Goal: Task Accomplishment & Management: Manage account settings

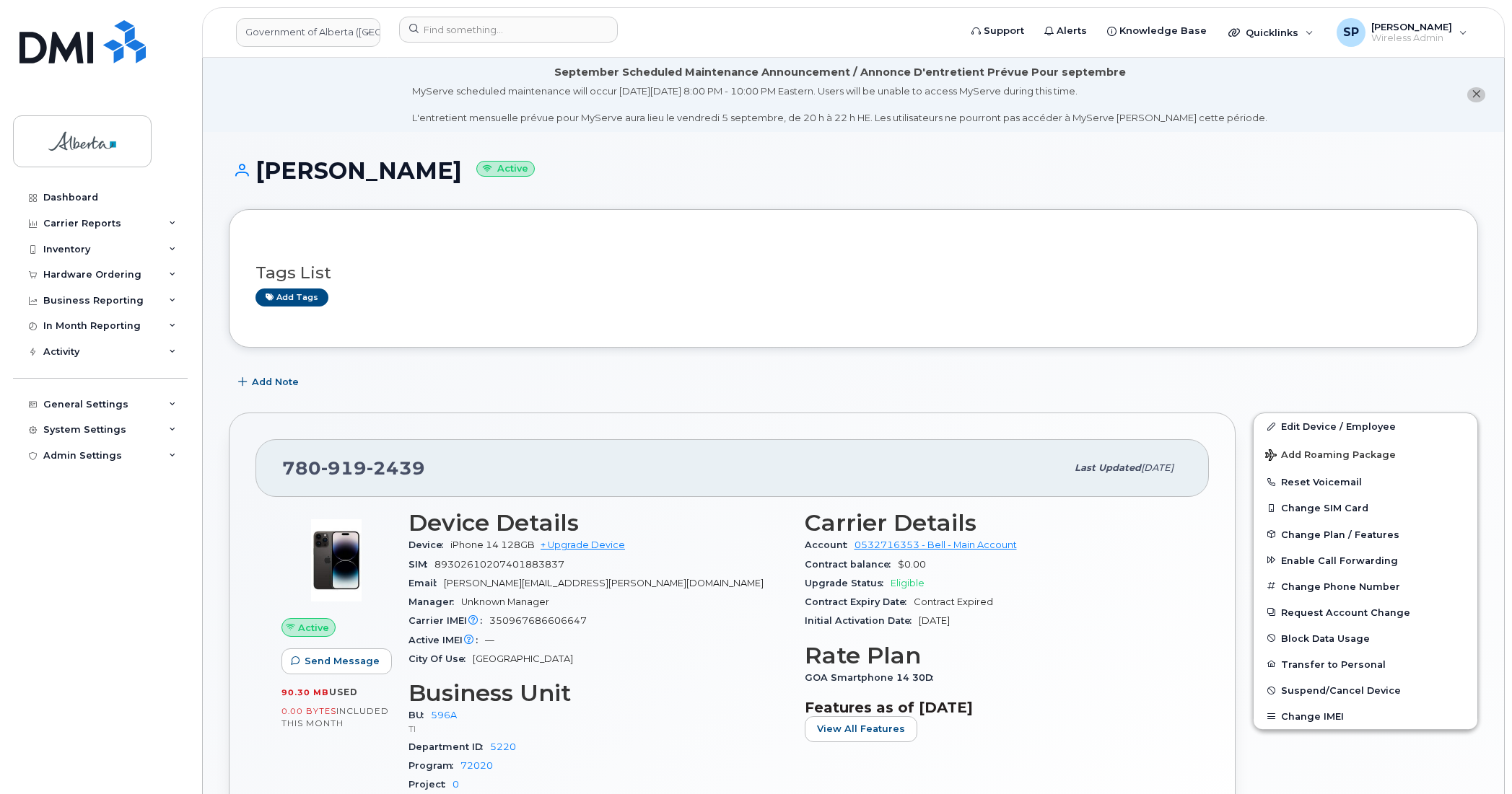
scroll to position [662, 0]
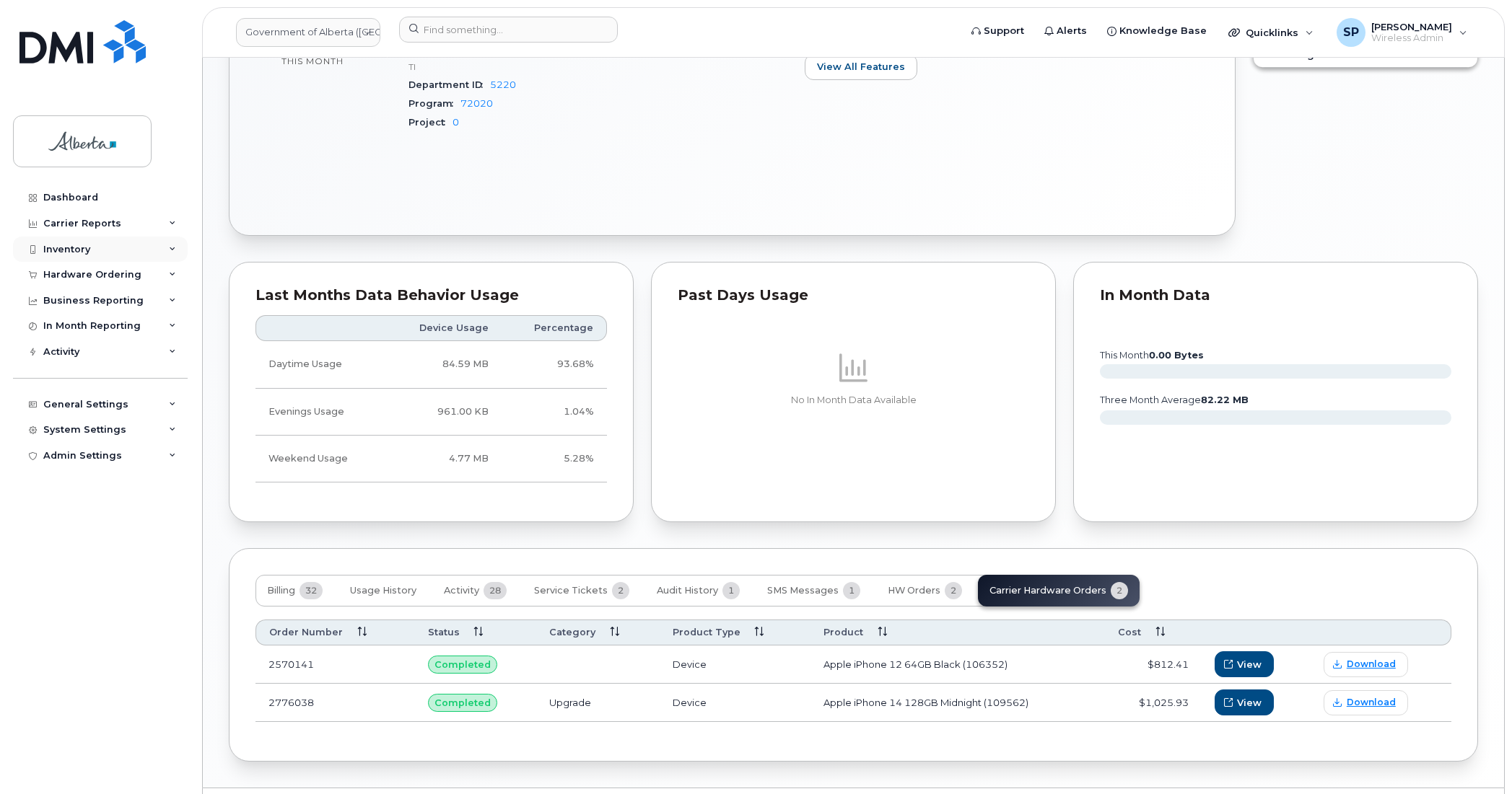
click at [64, 249] on div "Inventory" at bounding box center [66, 249] width 47 height 11
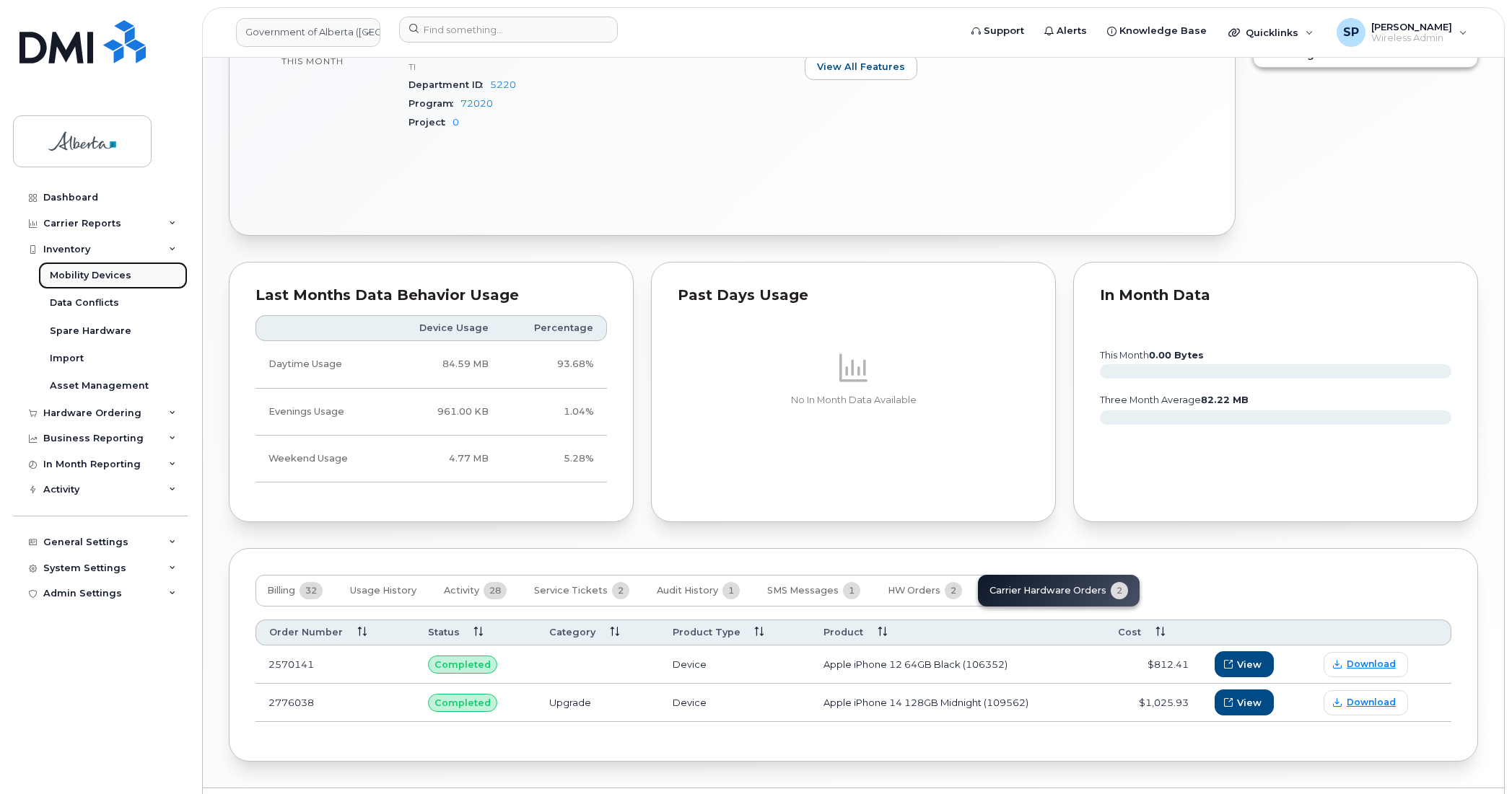
click at [72, 282] on div "Mobility Devices" at bounding box center [90, 275] width 82 height 13
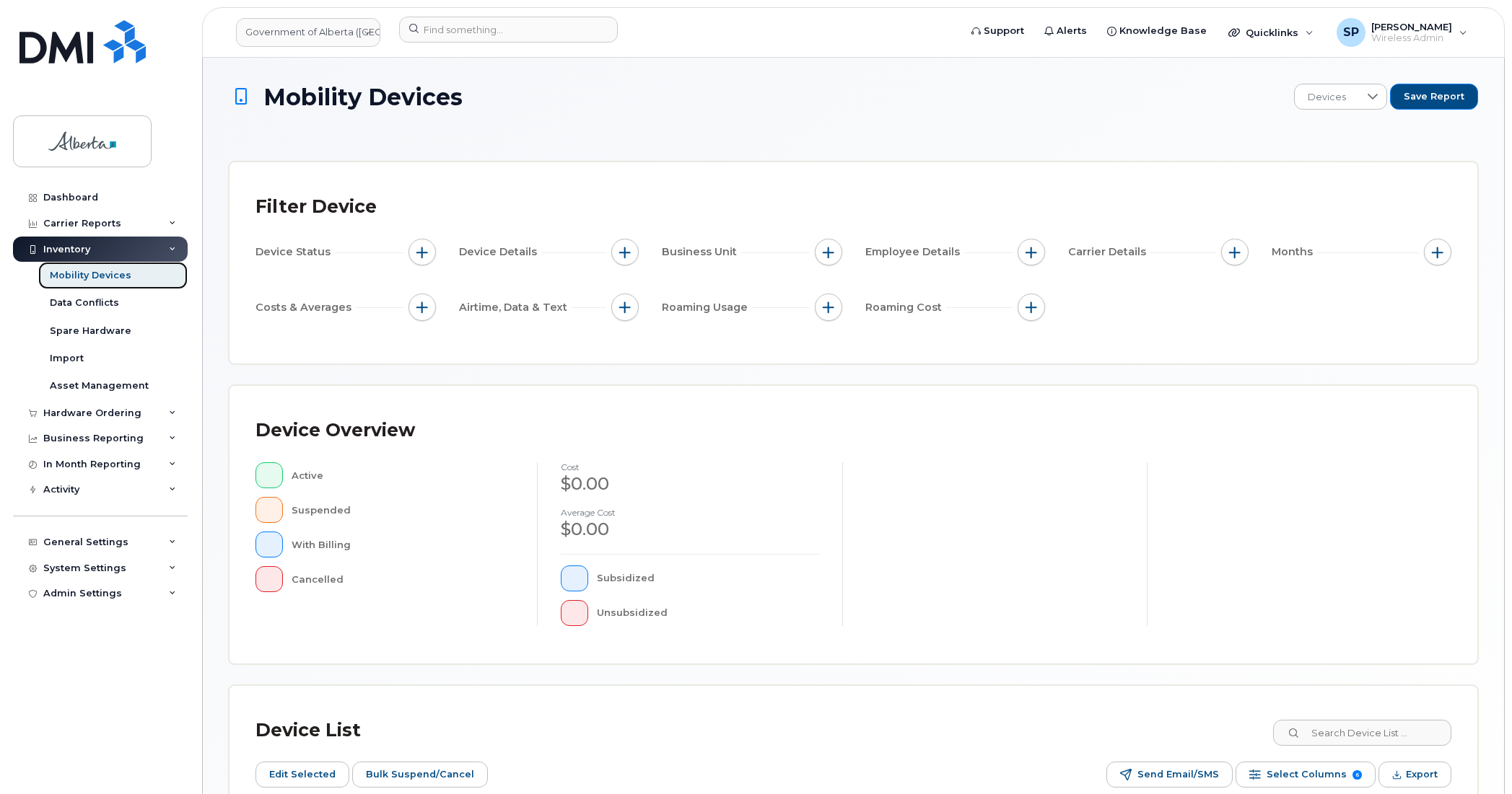
click at [124, 274] on div "Mobility Devices" at bounding box center [90, 275] width 82 height 13
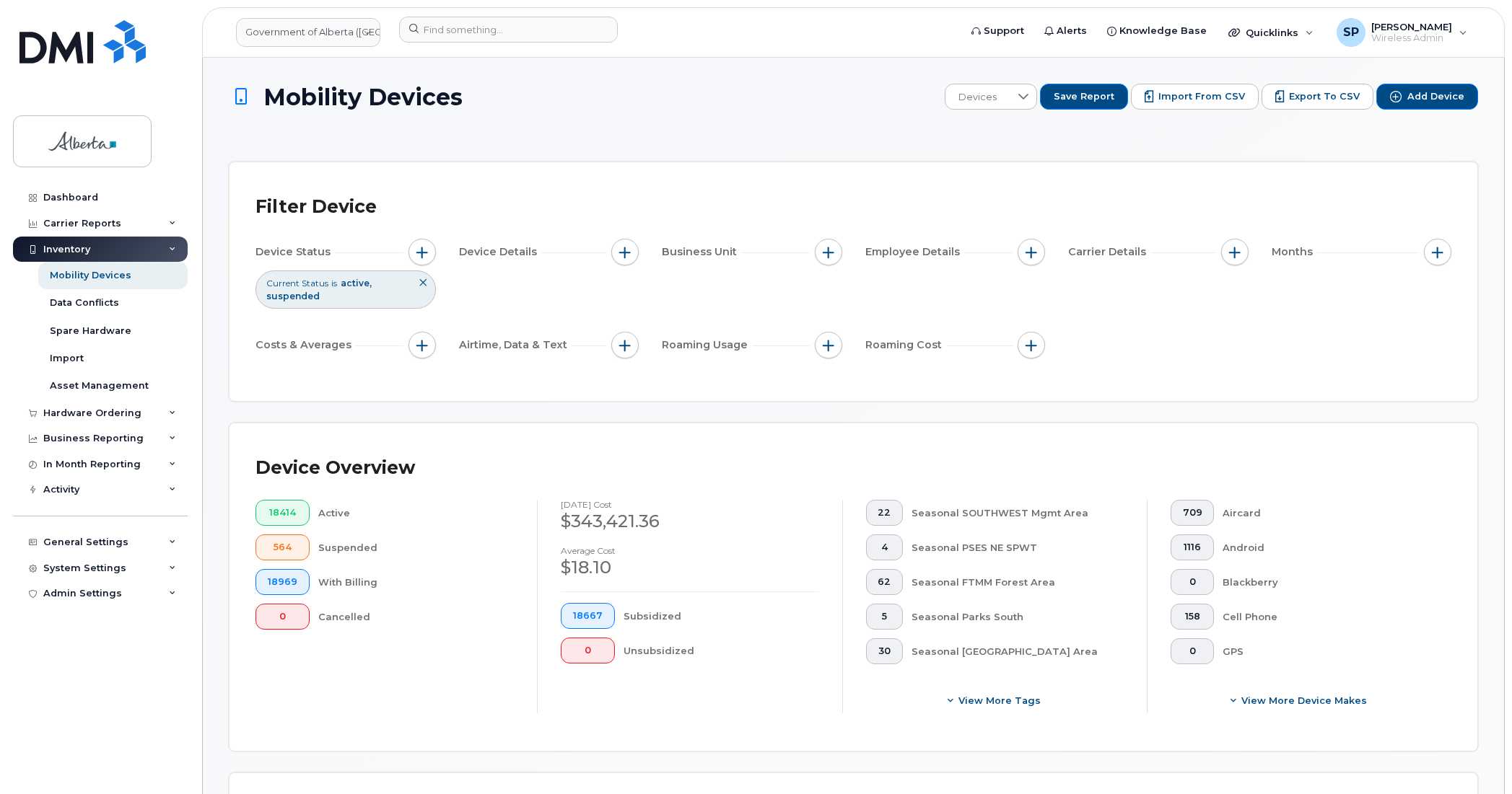
click at [1384, 307] on div "Device Status Current Status is active suspended Device Details Business Unit E…" at bounding box center [853, 301] width 1196 height 126
click at [543, 31] on input at bounding box center [508, 29] width 219 height 26
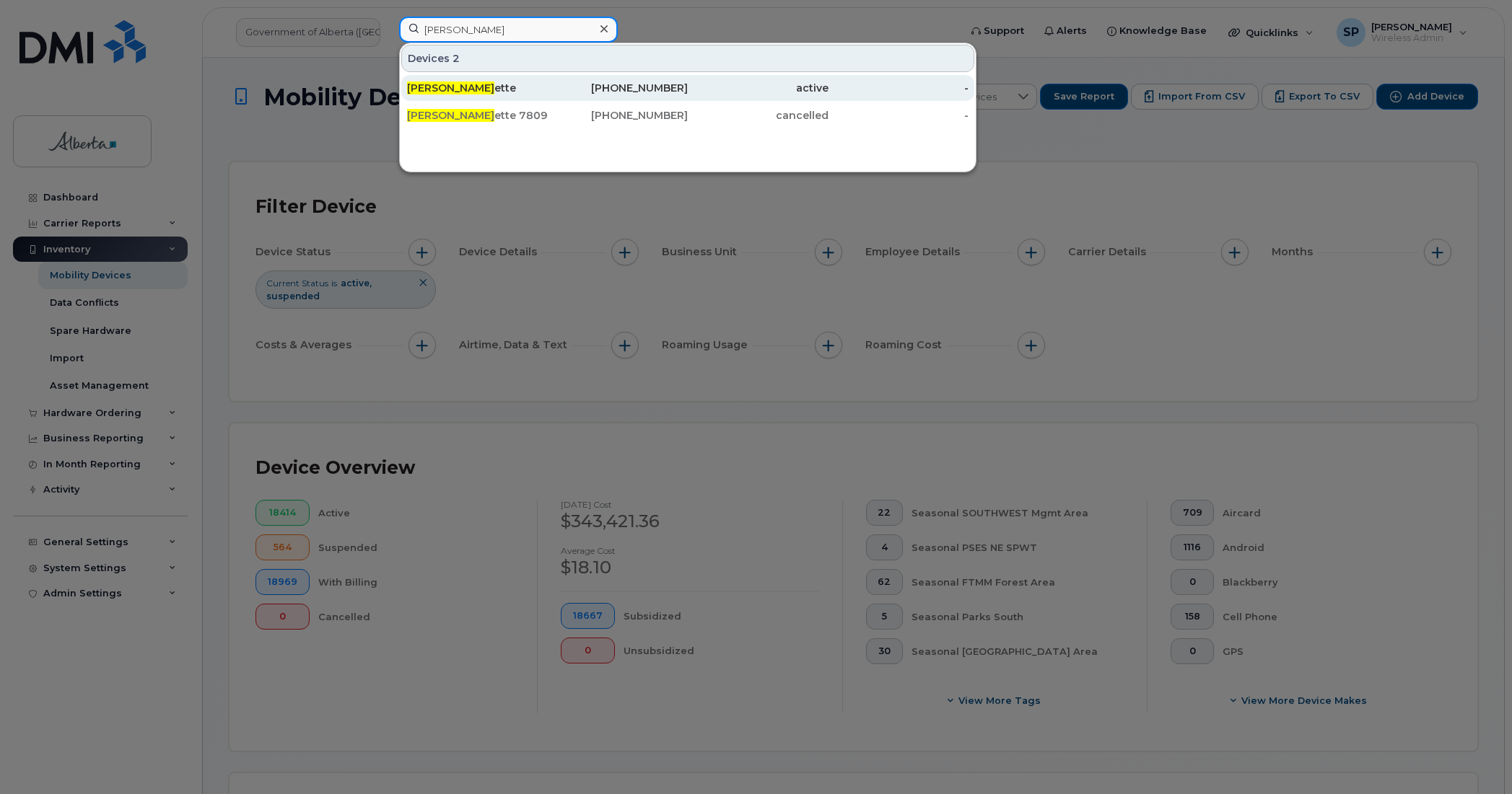
type input "bonnie mall"
click at [482, 91] on div "Bonnie Mall ette" at bounding box center [476, 88] width 140 height 15
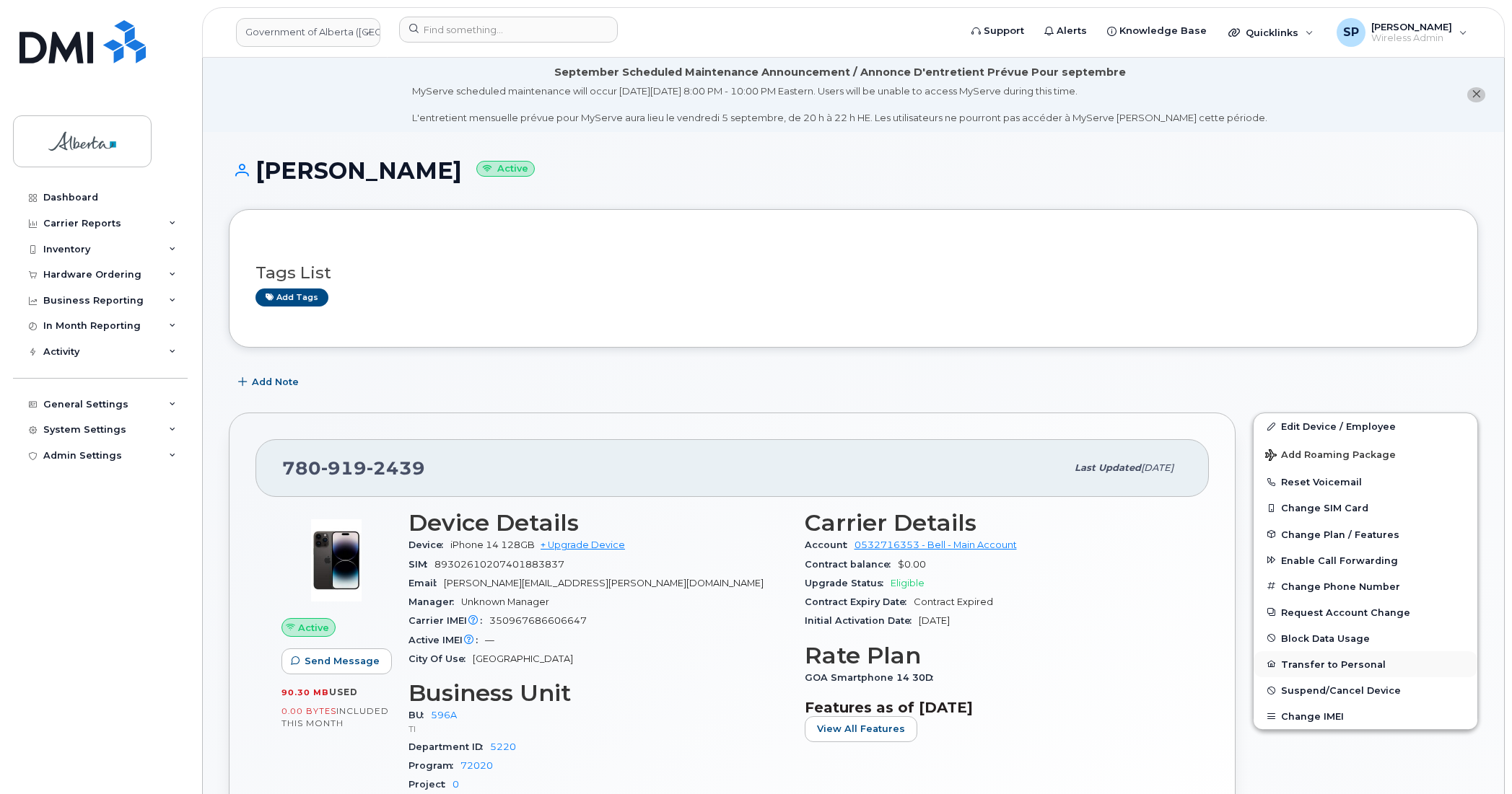
click at [1317, 662] on button "Transfer to Personal" at bounding box center [1366, 664] width 224 height 26
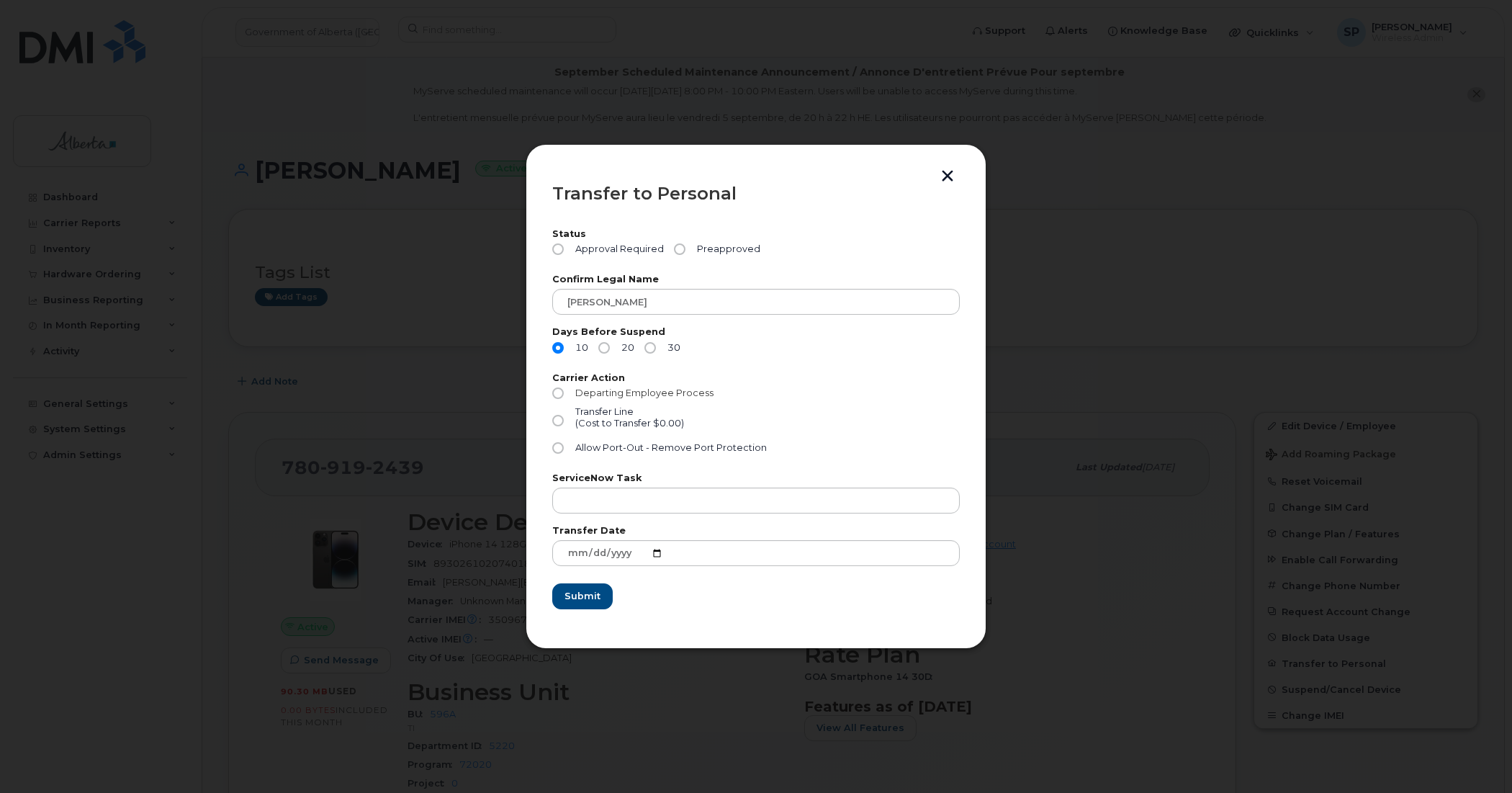
click at [583, 393] on span "Departing Employee Process" at bounding box center [644, 393] width 138 height 11
click at [564, 393] on input "Departing Employee Process" at bounding box center [557, 393] width 11 height 11
radio input "true"
click at [556, 422] on input "Transfer Line (Cost to Transfer $0.00)" at bounding box center [557, 420] width 11 height 11
radio input "true"
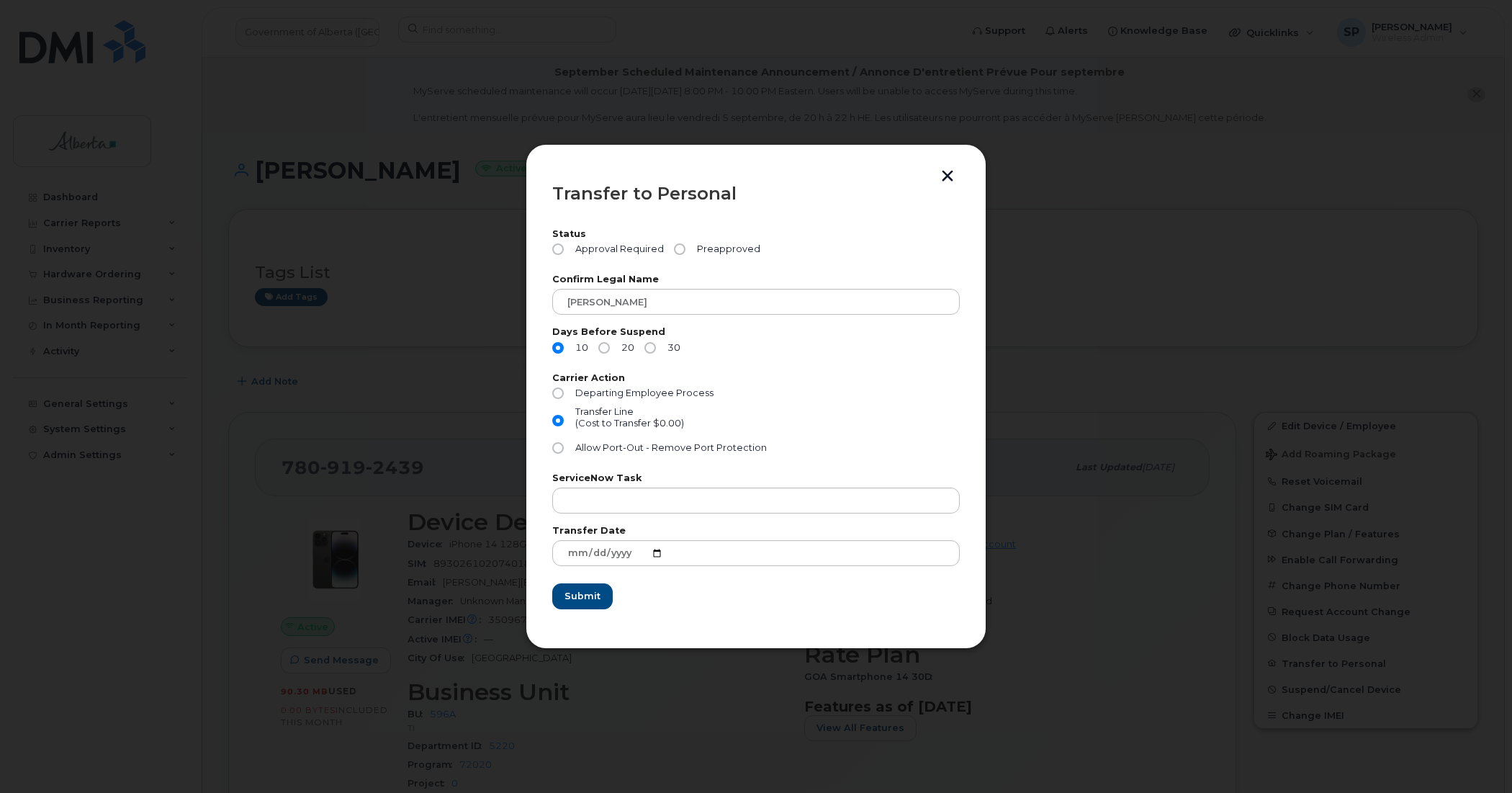
click at [947, 175] on button "button" at bounding box center [947, 178] width 21 height 15
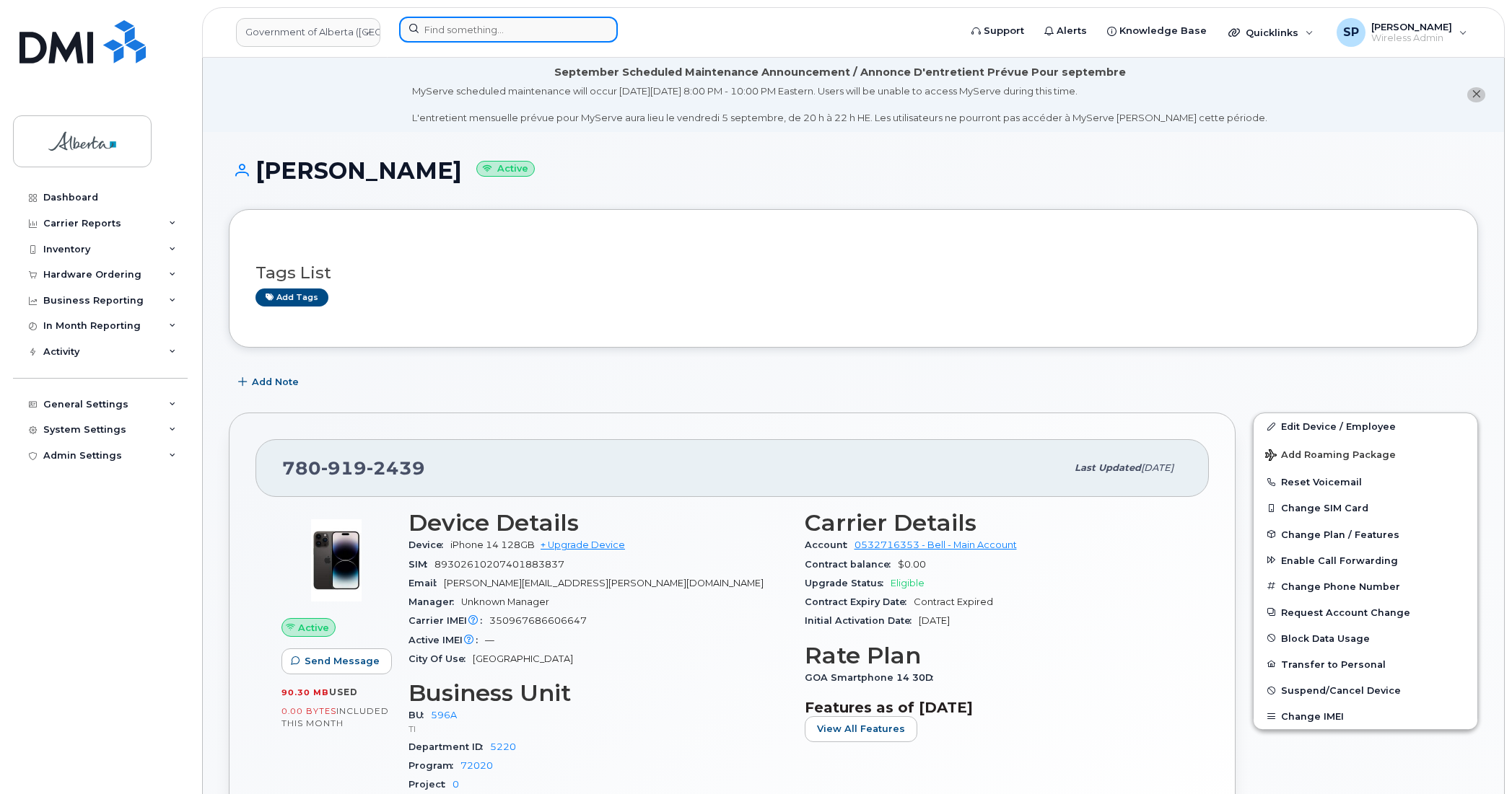
click at [535, 20] on input at bounding box center [508, 29] width 219 height 26
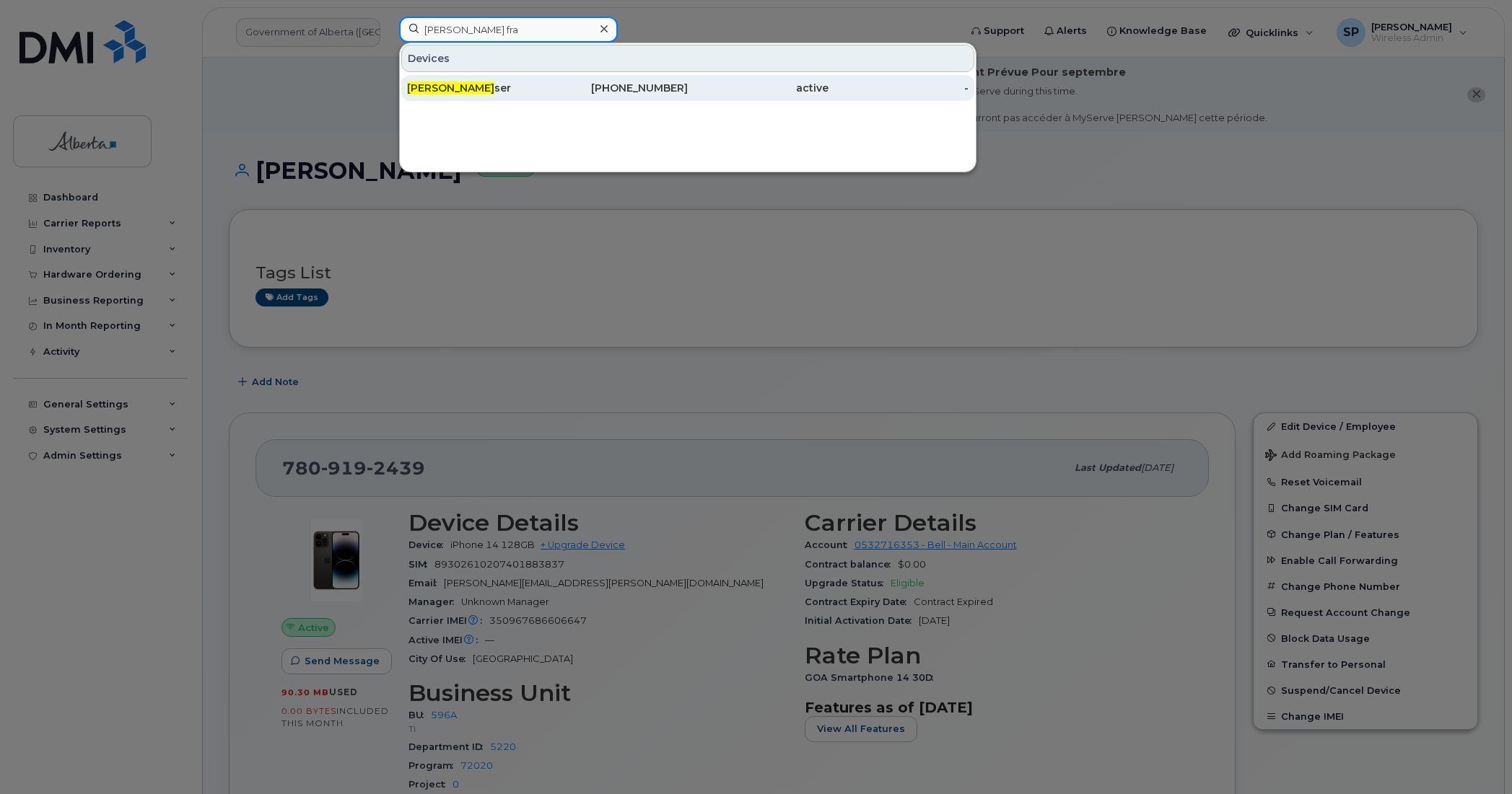
type input "katie fra"
click at [470, 85] on div "Katie Fra ser" at bounding box center [476, 88] width 140 height 15
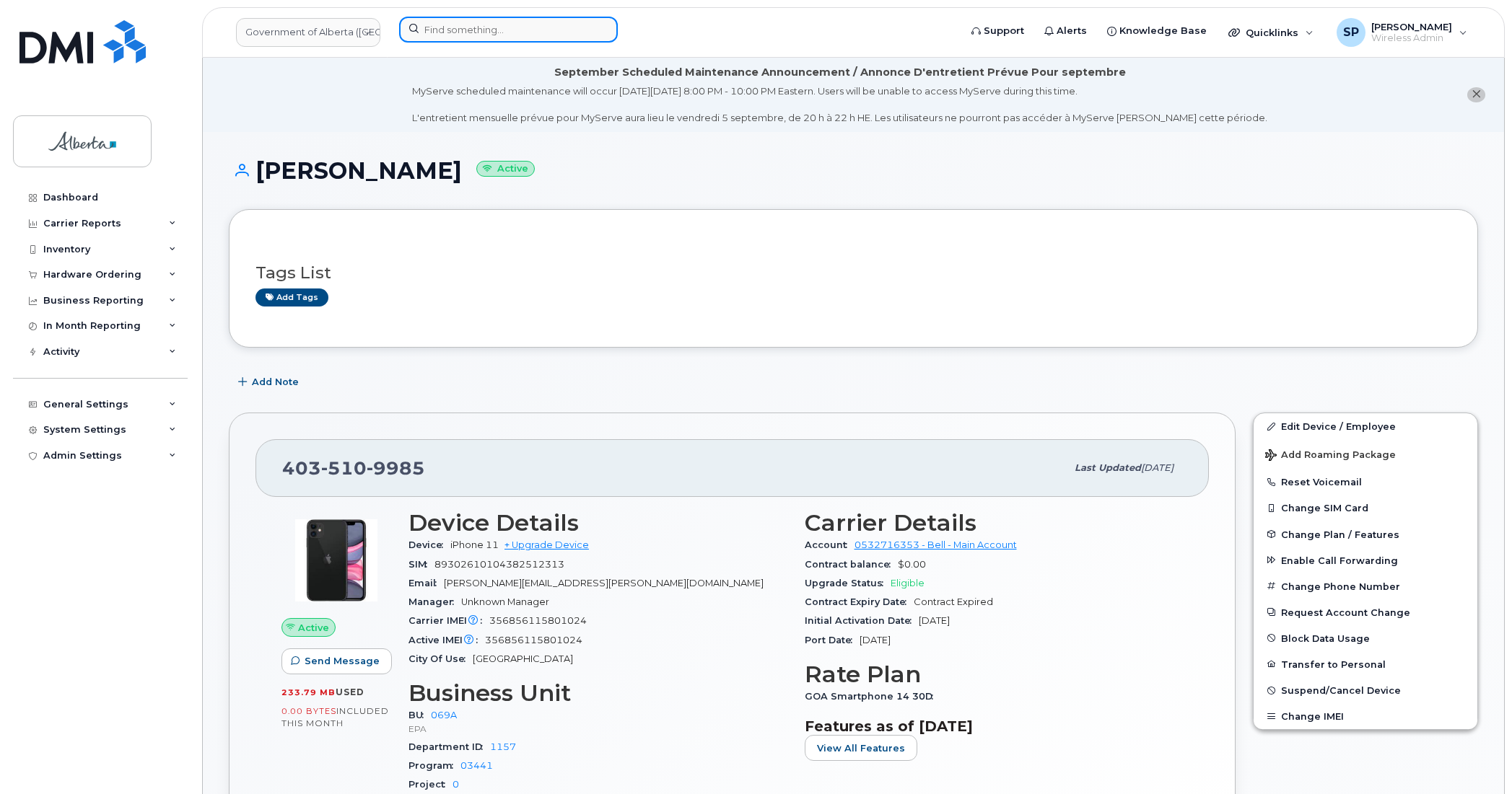
click at [510, 24] on input at bounding box center [508, 29] width 219 height 26
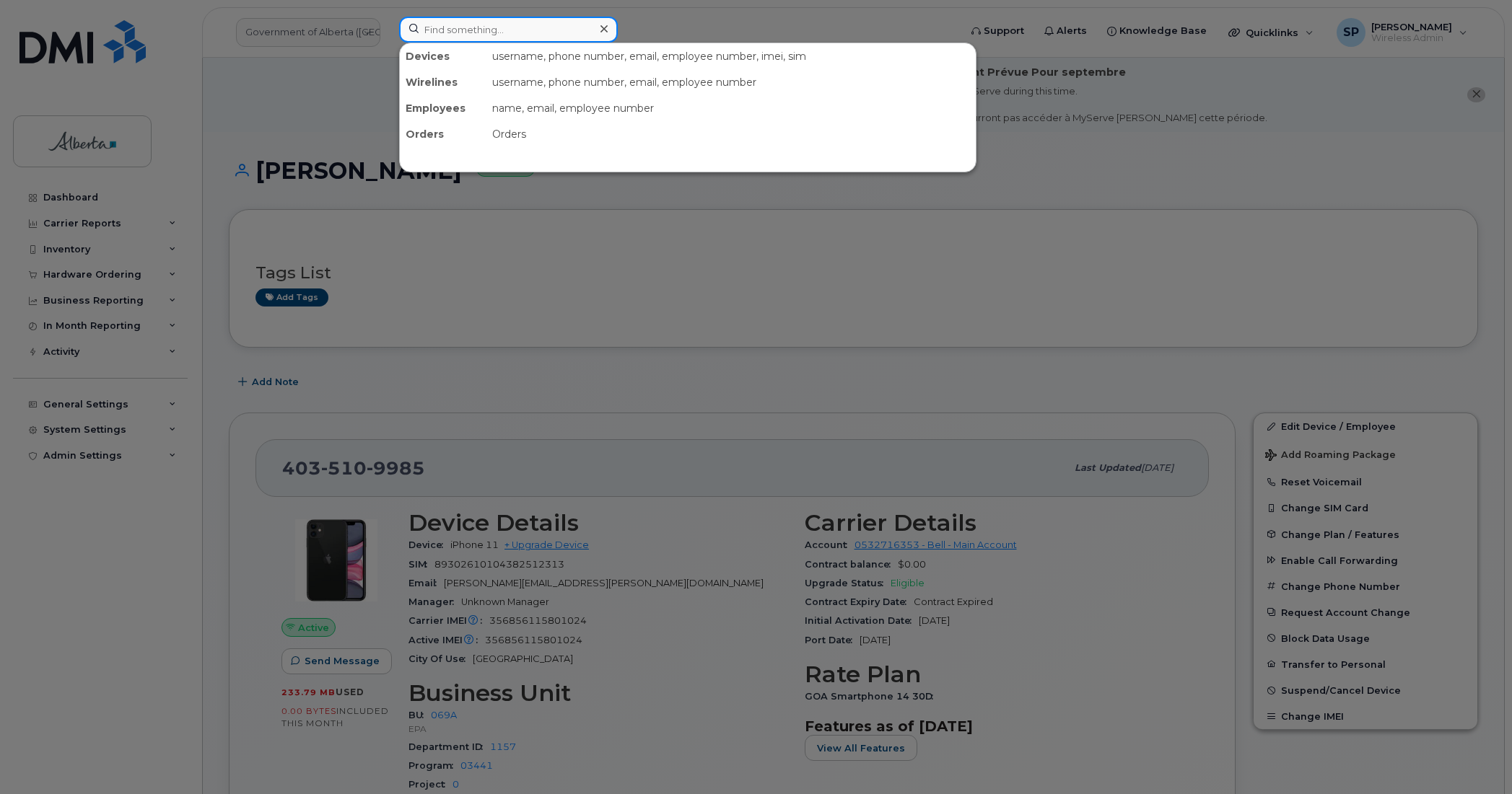
paste input "5873857420"
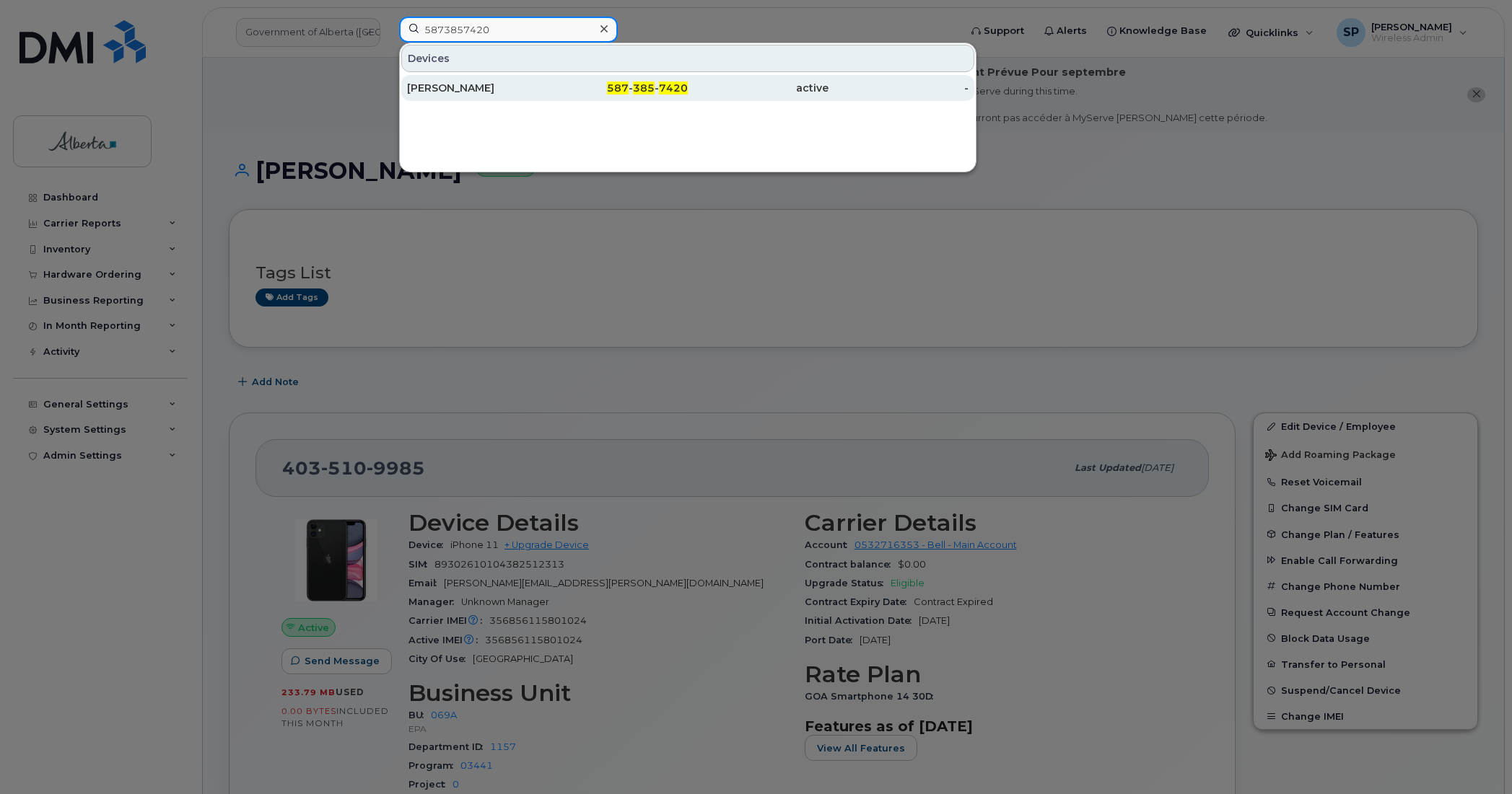
type input "5873857420"
click at [486, 90] on div "[PERSON_NAME]" at bounding box center [476, 88] width 140 height 15
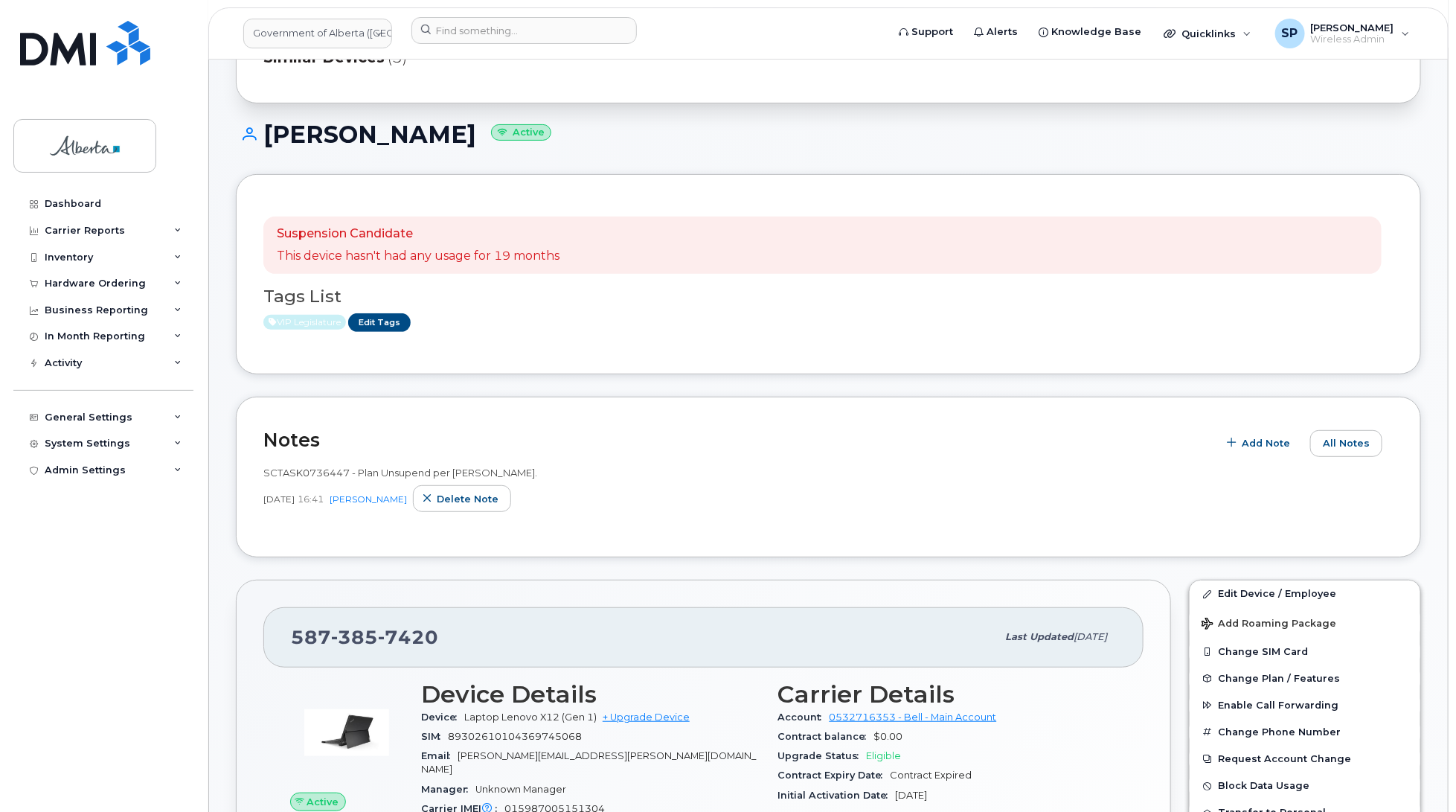
scroll to position [149, 0]
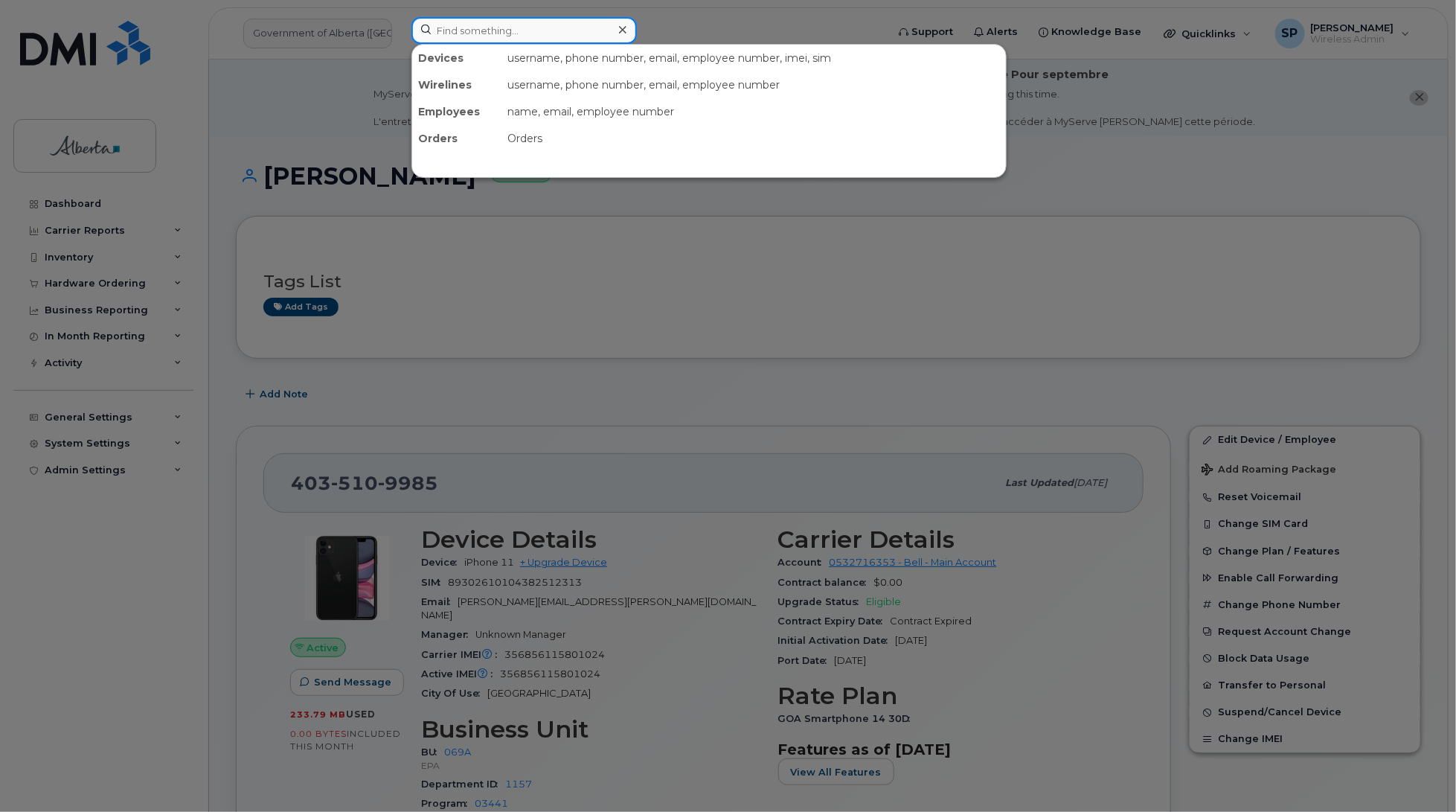
drag, startPoint x: 482, startPoint y: 28, endPoint x: 489, endPoint y: 32, distance: 8.1
click at [482, 28] on input at bounding box center [524, 30] width 226 height 27
paste input "5873858832"
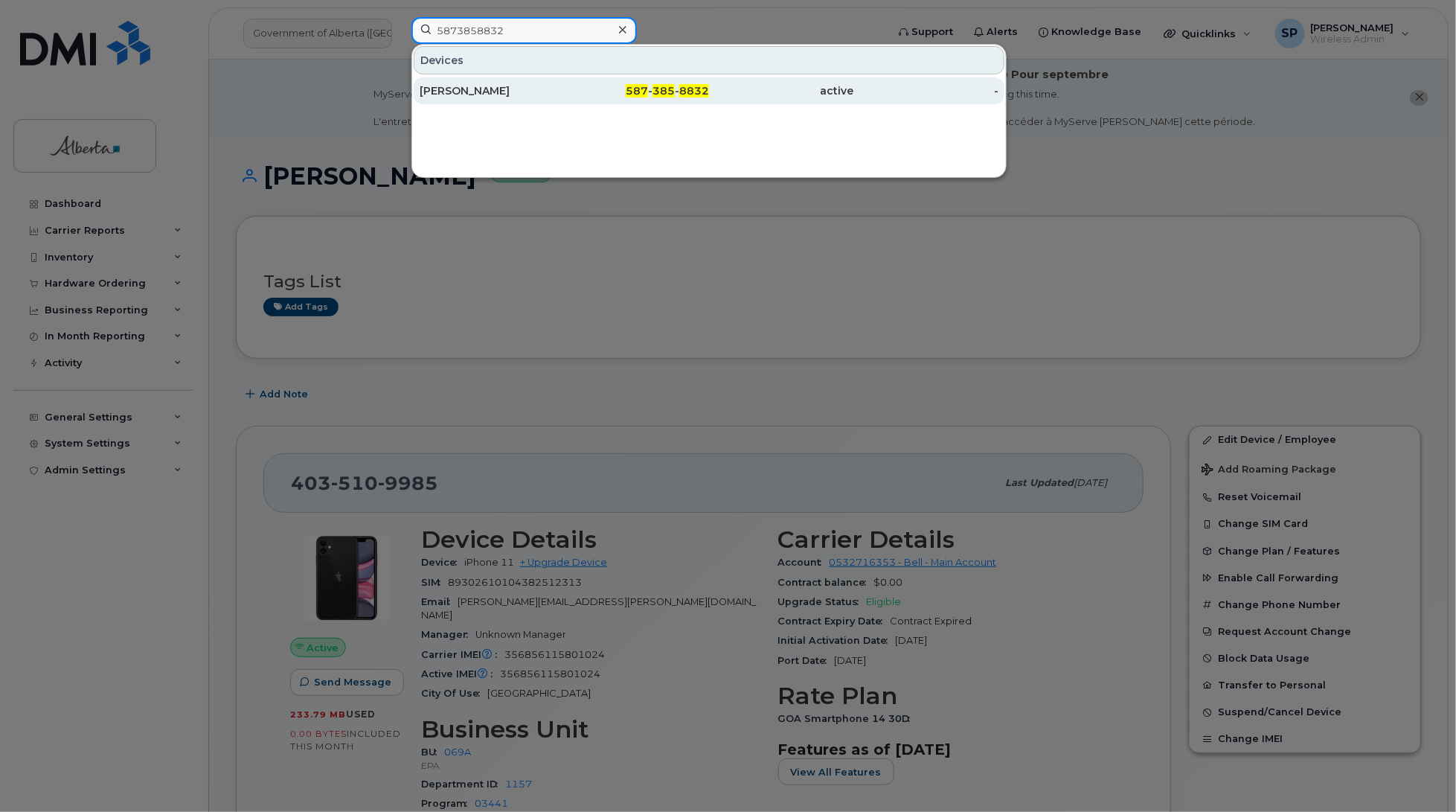
type input "5873858832"
click at [520, 91] on div "[PERSON_NAME]" at bounding box center [491, 91] width 145 height 15
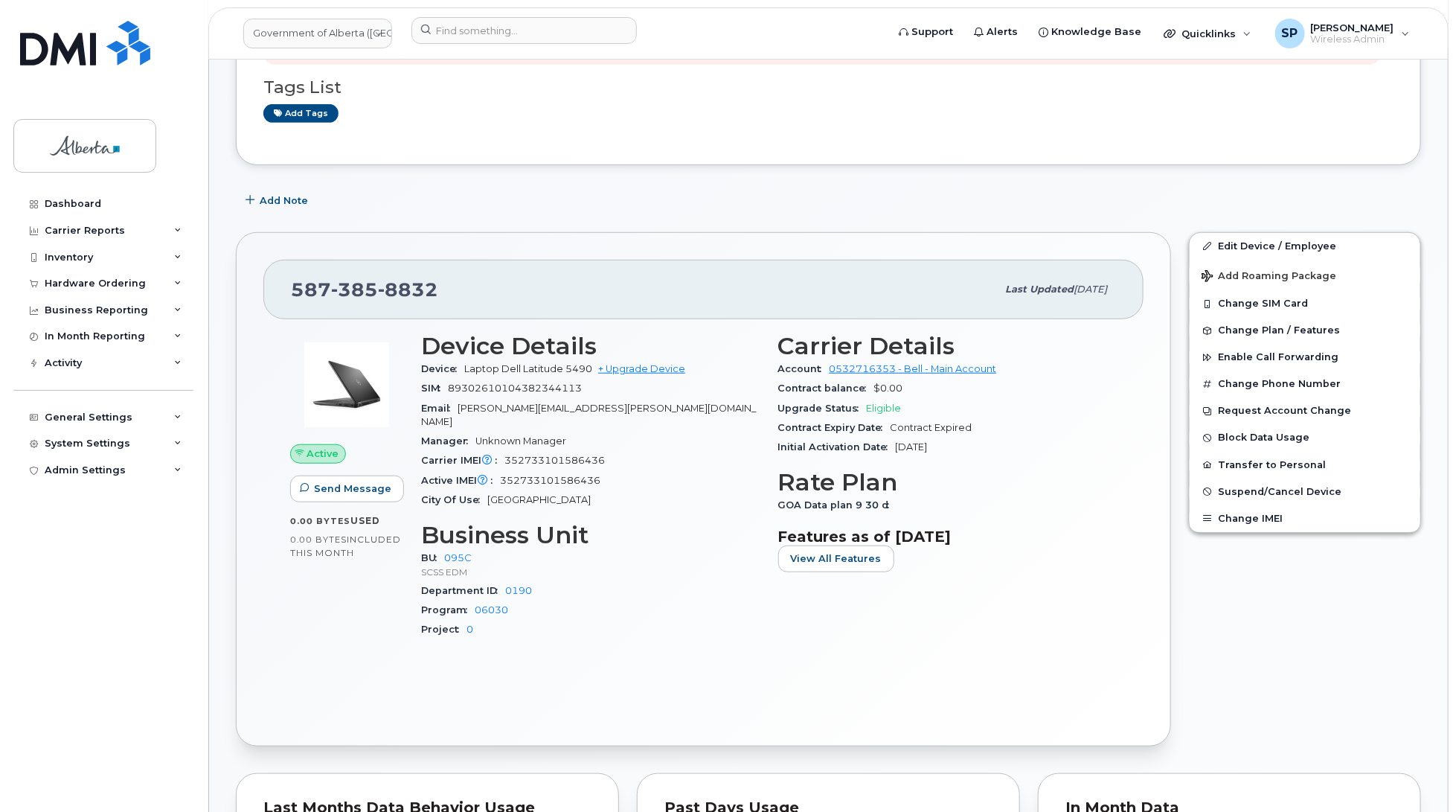
scroll to position [370, 0]
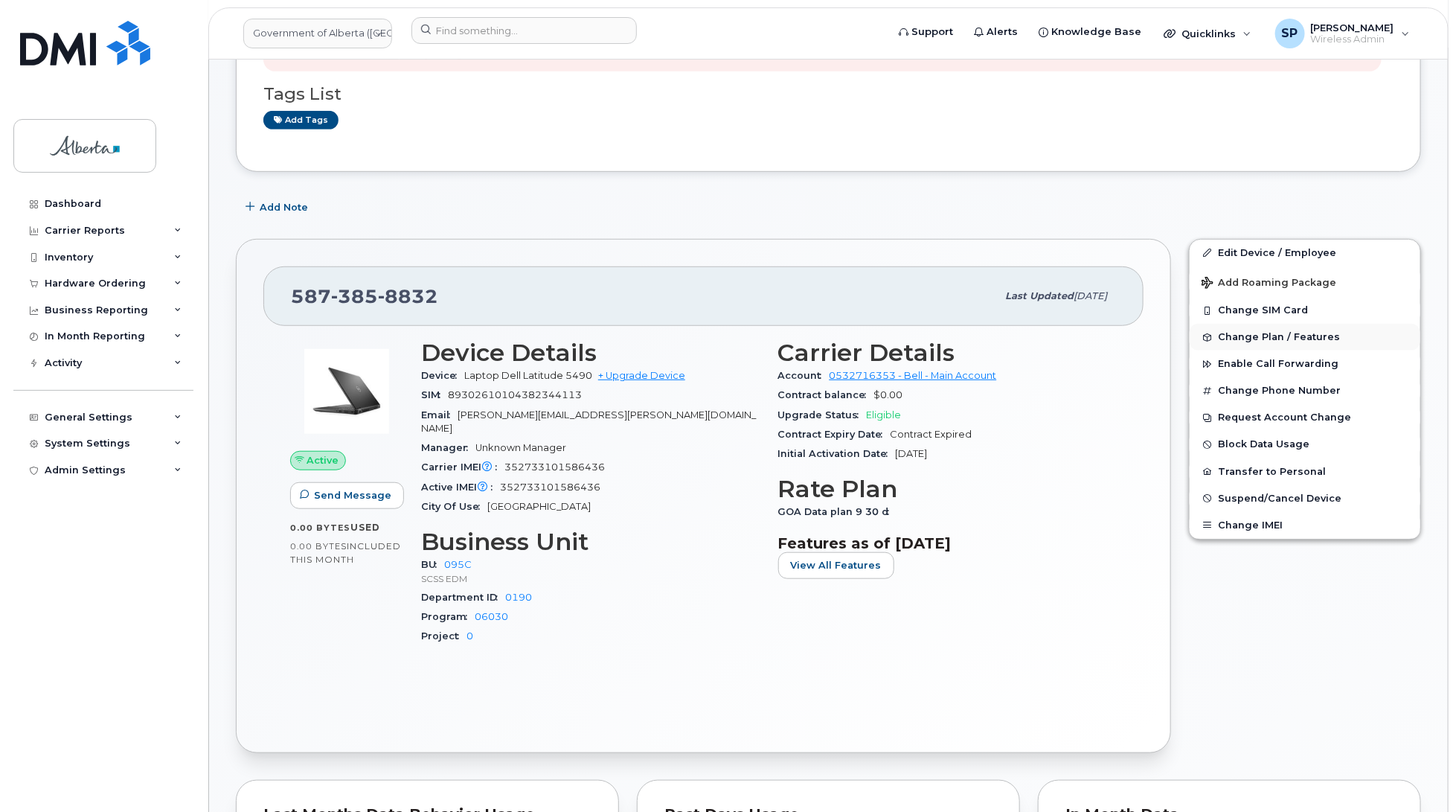
click at [1254, 333] on span "Change Plan / Features" at bounding box center [1278, 338] width 122 height 12
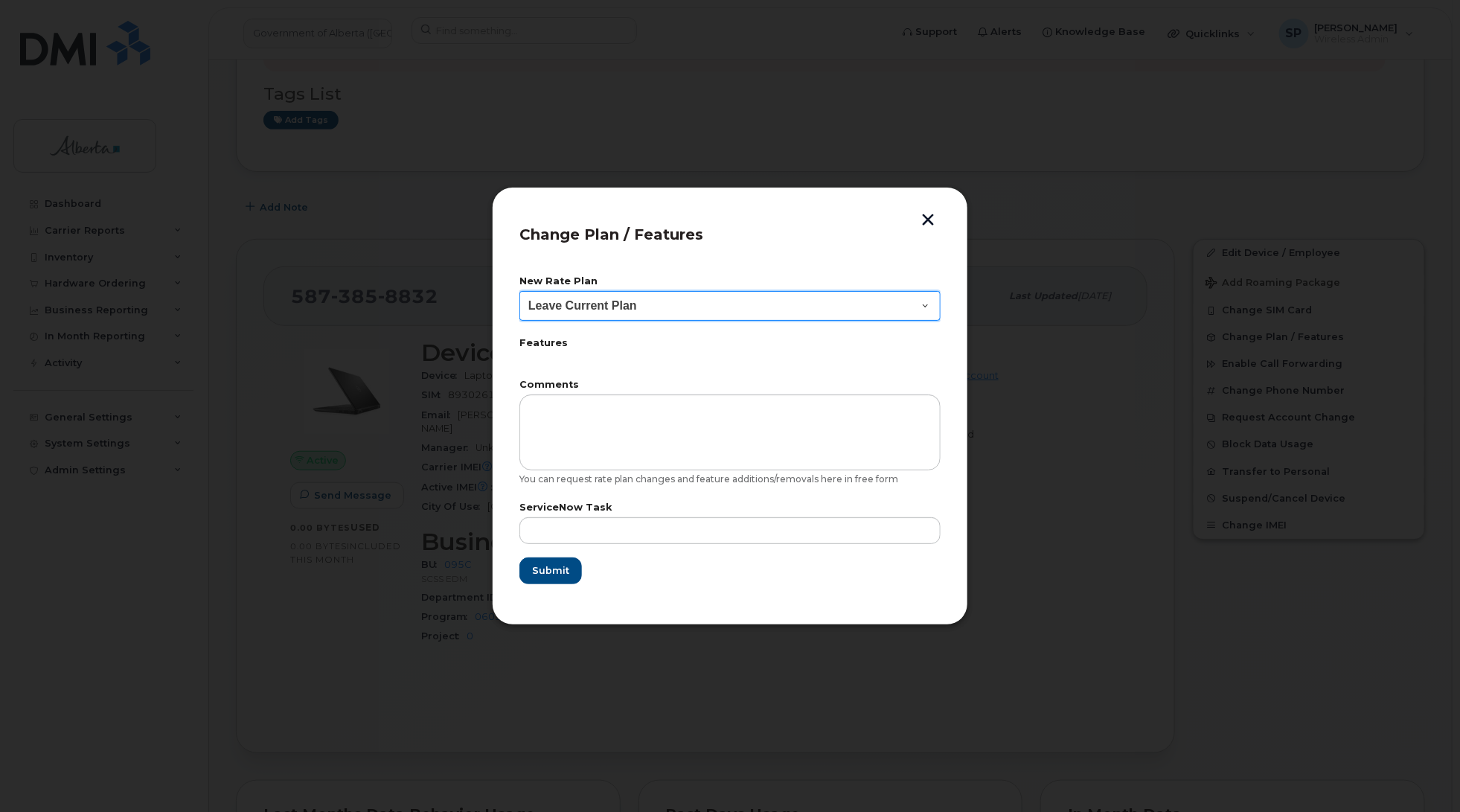
click at [633, 306] on select "Leave Current Plan GOA–Unlimited Data Plan 9" at bounding box center [730, 306] width 421 height 30
click at [936, 222] on button "button" at bounding box center [928, 221] width 22 height 16
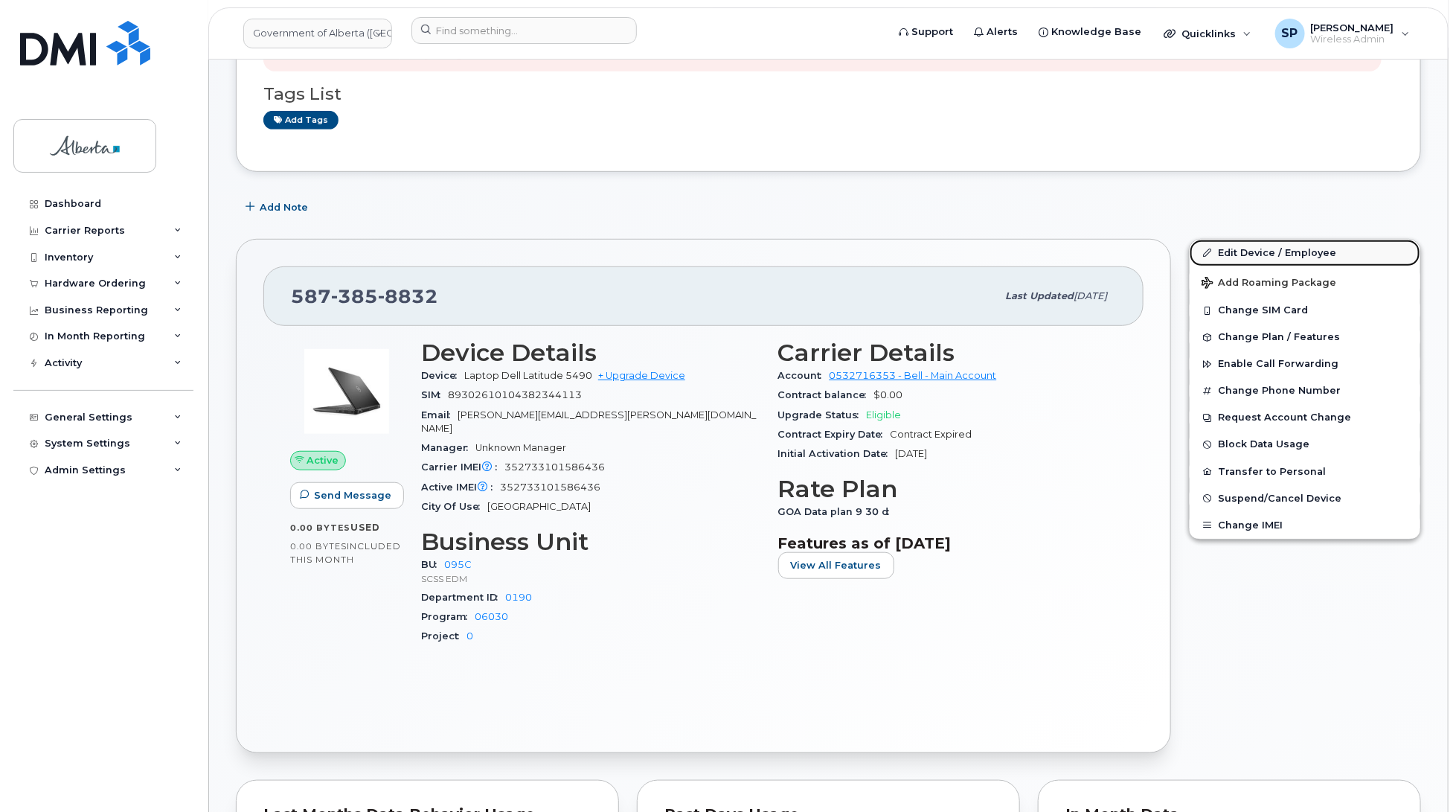
click at [1237, 255] on link "Edit Device / Employee" at bounding box center [1305, 253] width 231 height 27
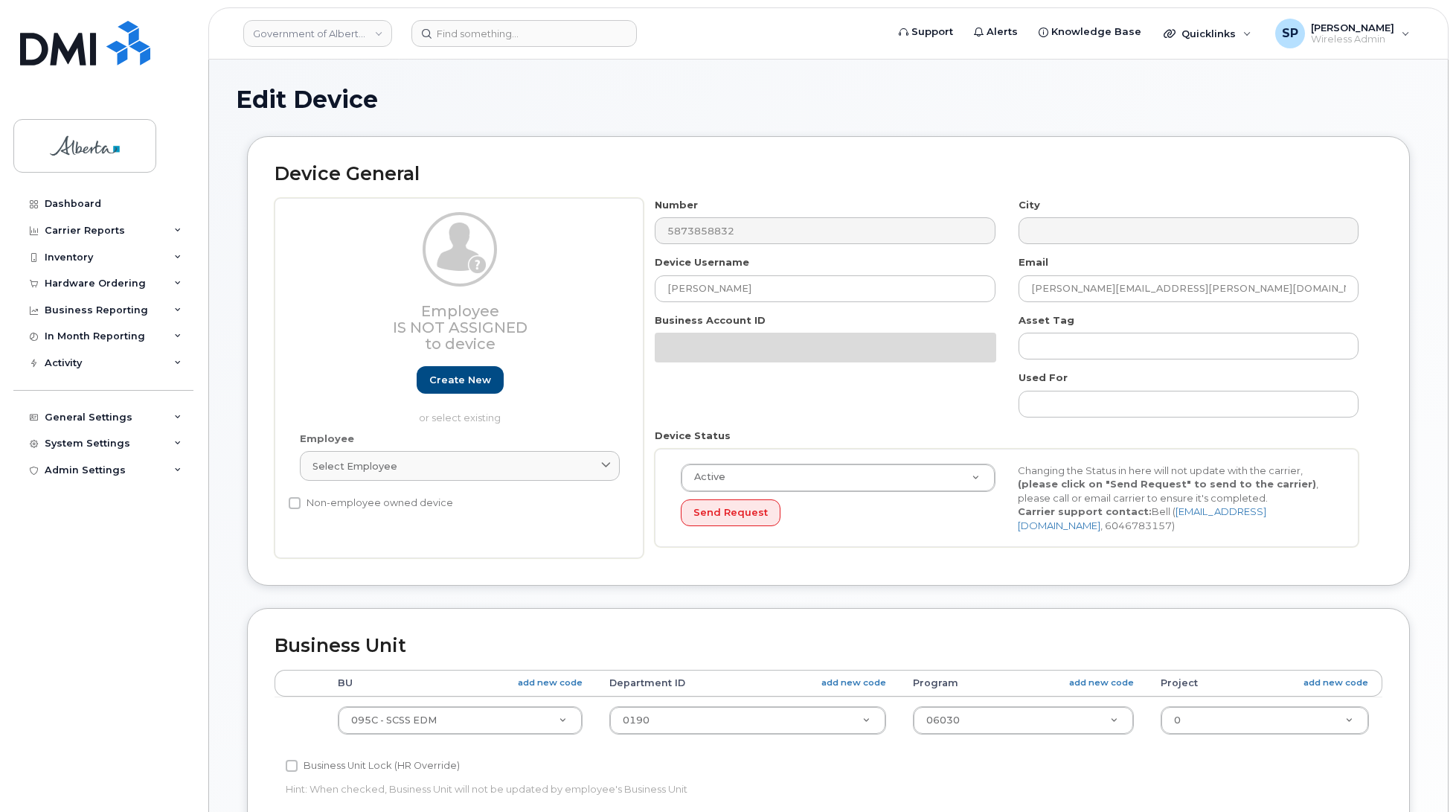
select select "4749748"
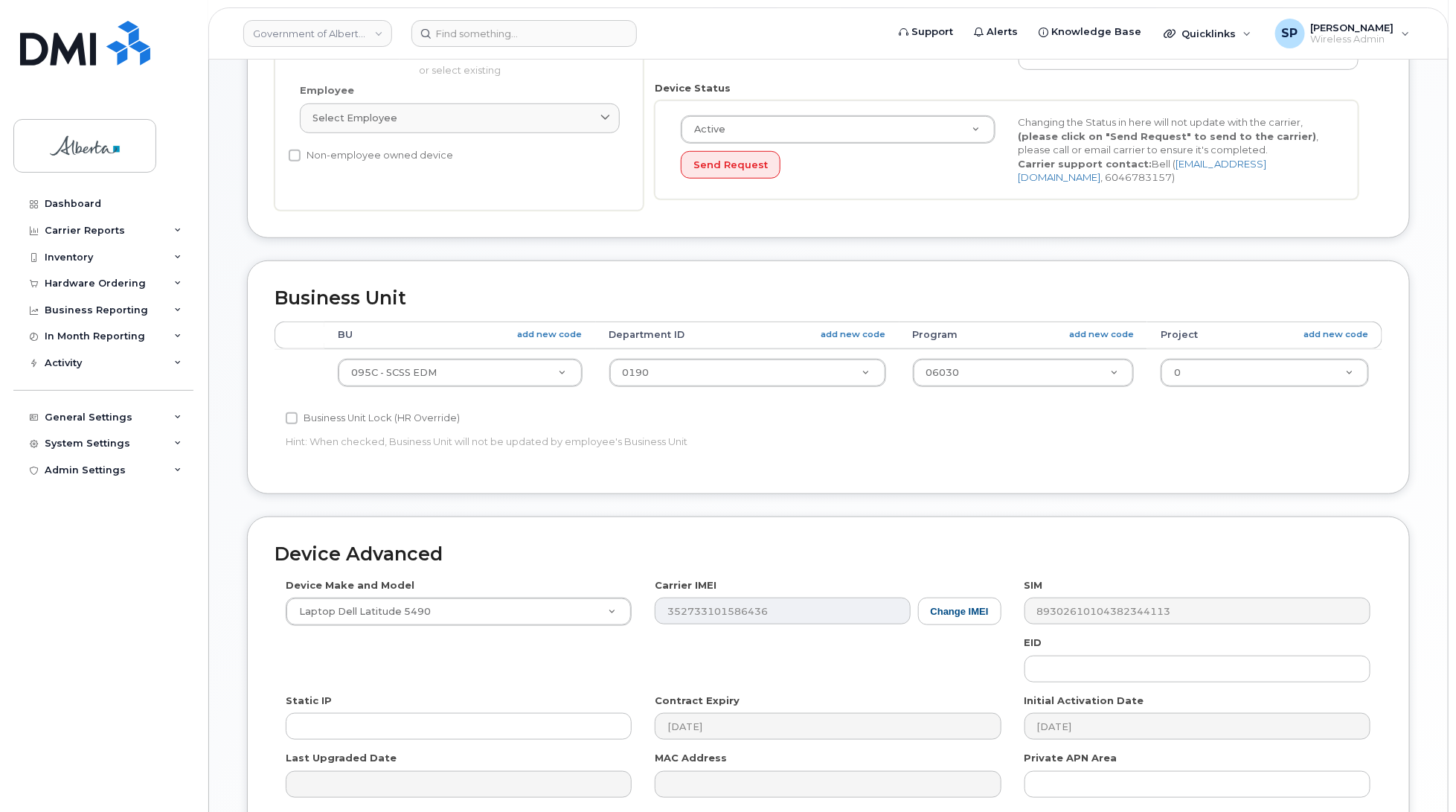
scroll to position [449, 0]
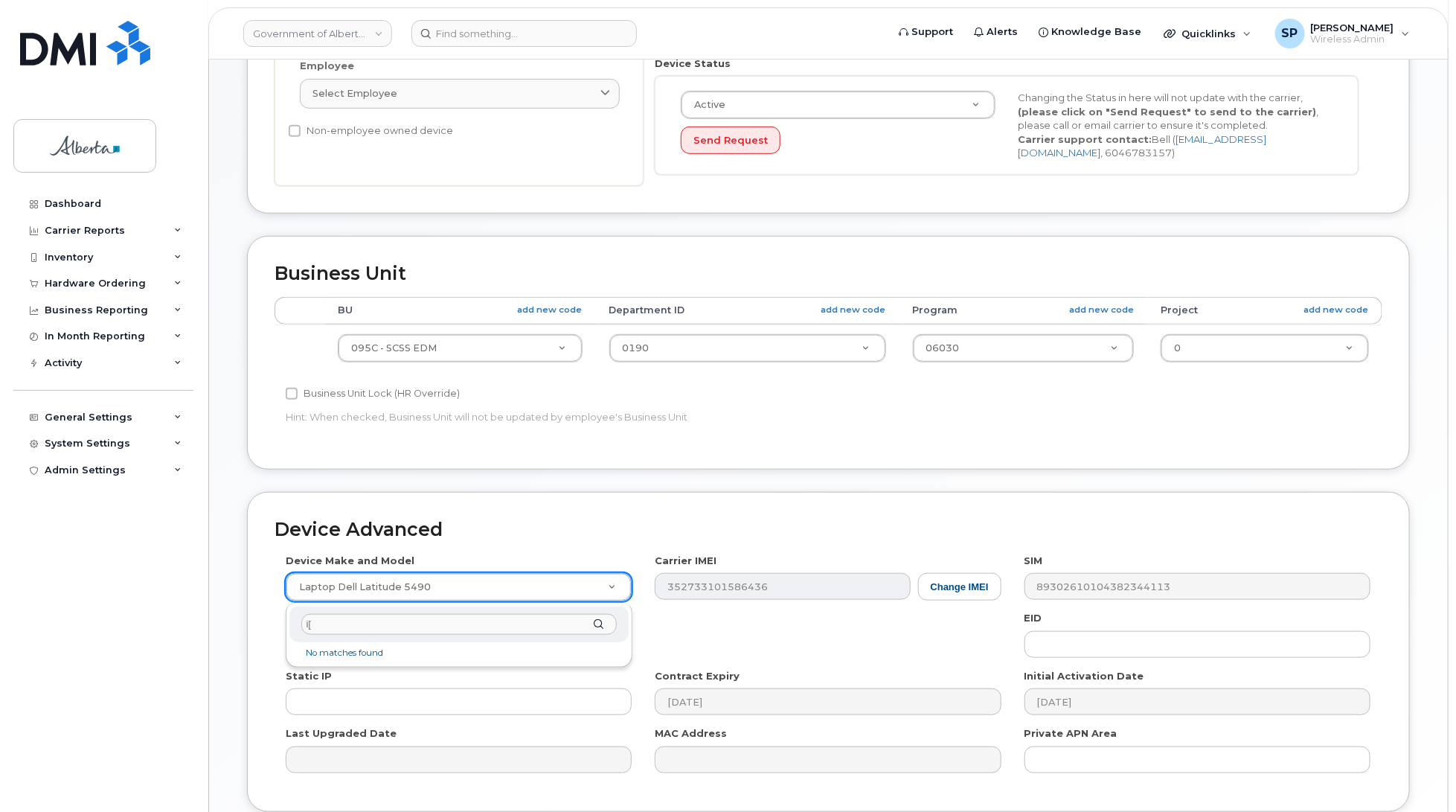
type input "i"
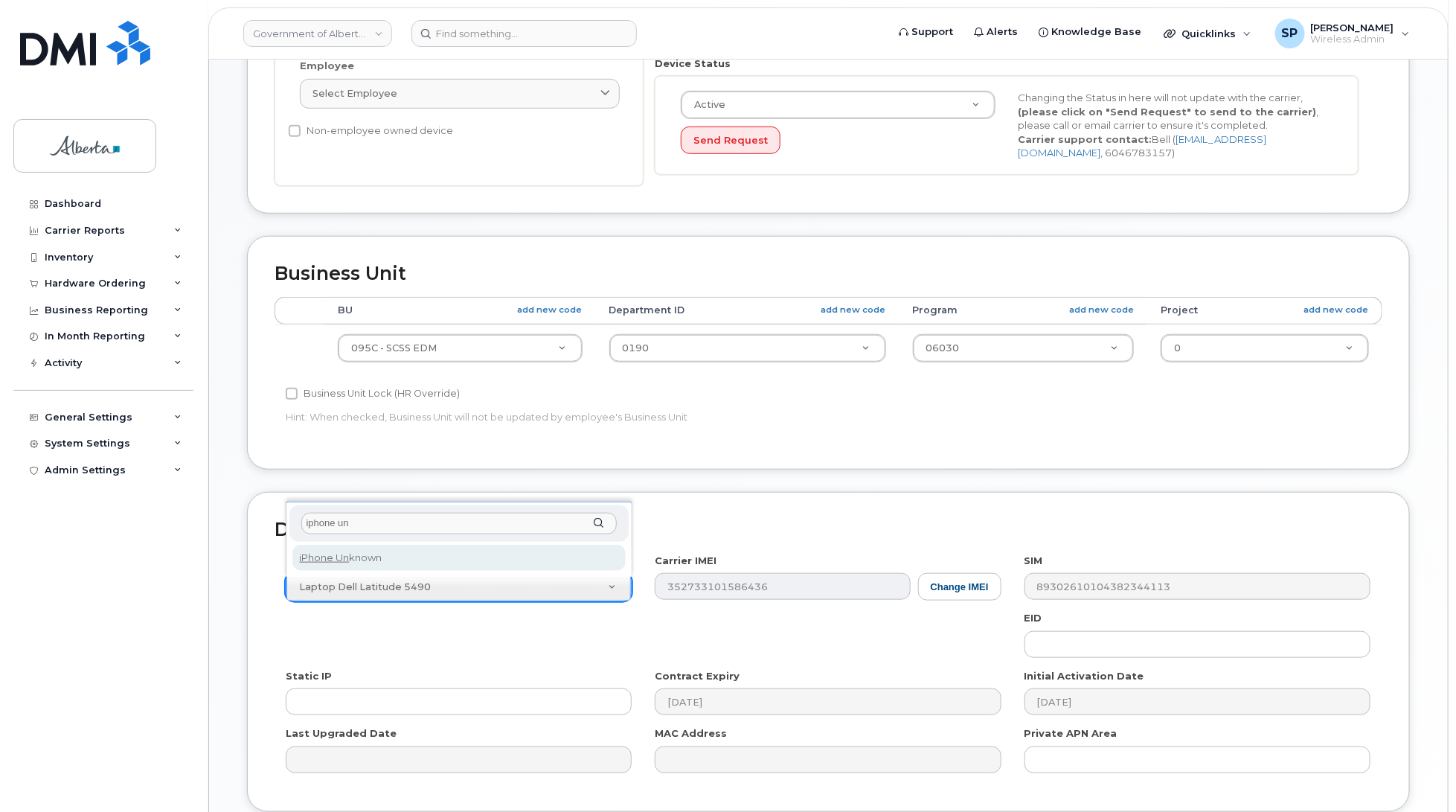
type input "iphone un"
select select "185"
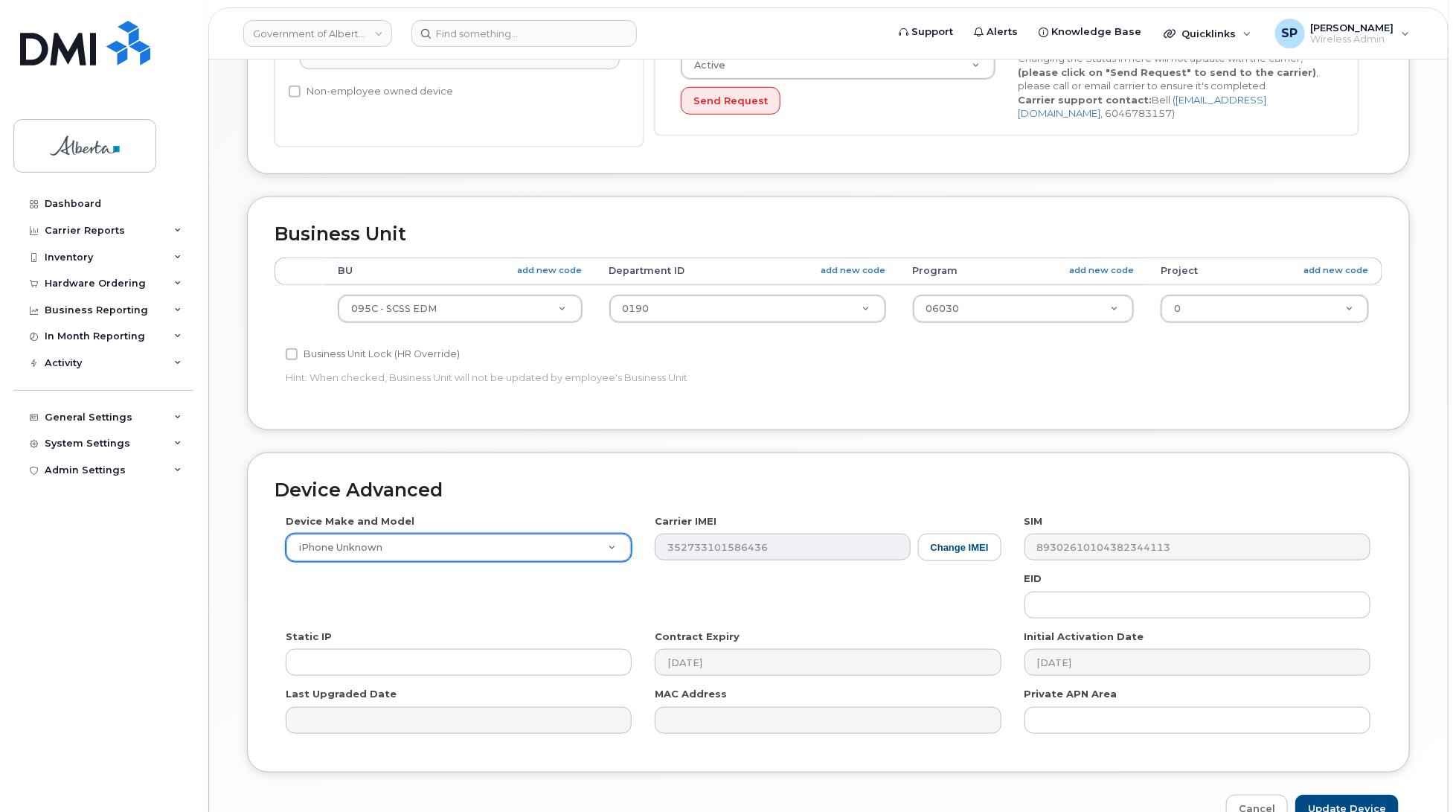
scroll to position [575, 0]
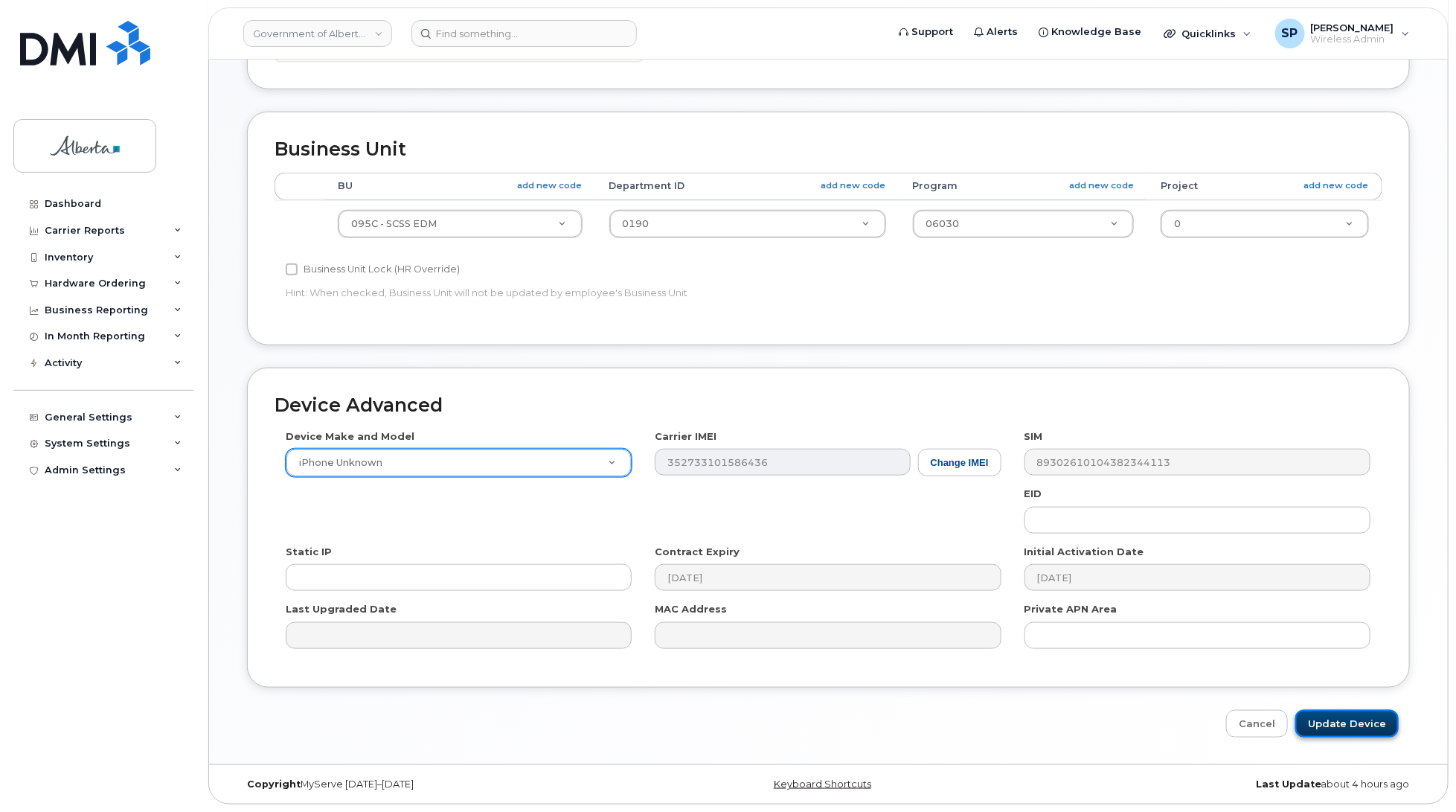
click at [1357, 729] on input "Update Device" at bounding box center [1347, 723] width 103 height 28
type input "Saving..."
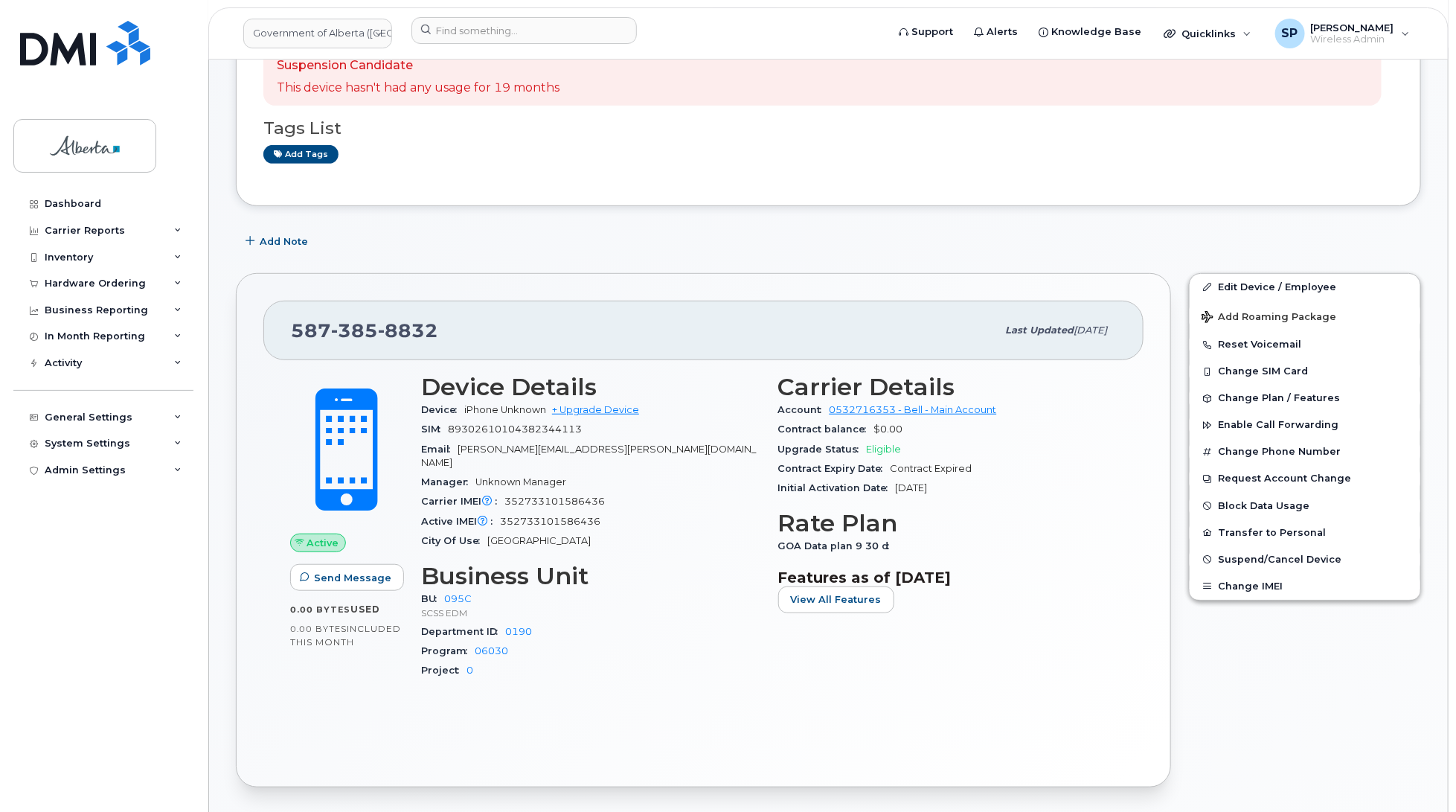
scroll to position [343, 0]
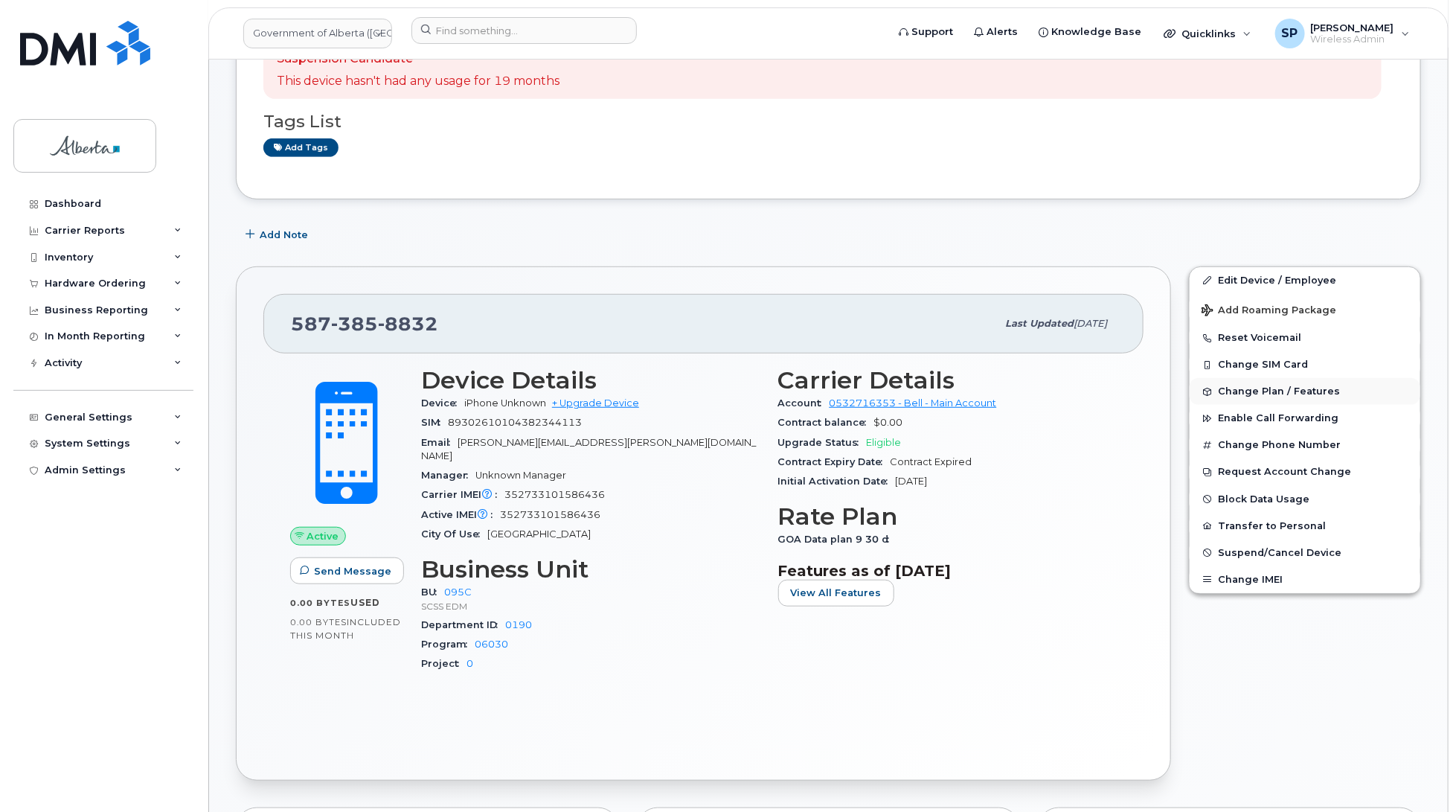
click at [1270, 392] on span "Change Plan / Features" at bounding box center [1278, 392] width 122 height 12
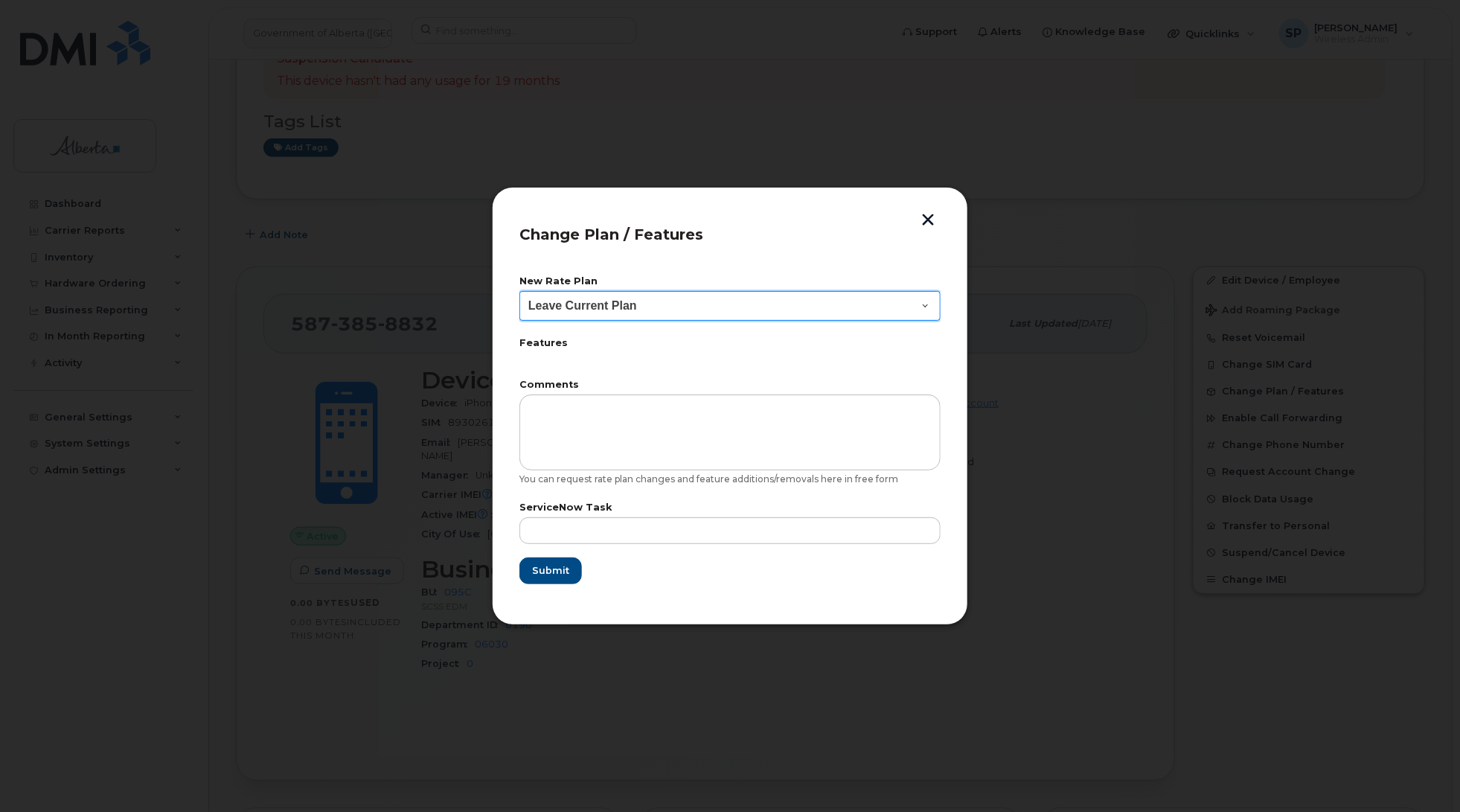
click at [631, 296] on select "Leave Current Plan GOA - Voice Plan 5 GOA Smartphone 14 30D GOA Unlimited Smart…" at bounding box center [730, 306] width 421 height 30
select select "2483362"
click at [520, 291] on select "Leave Current Plan GOA - Voice Plan 5 GOA Smartphone 14 30D GOA Unlimited Smart…" at bounding box center [730, 306] width 421 height 30
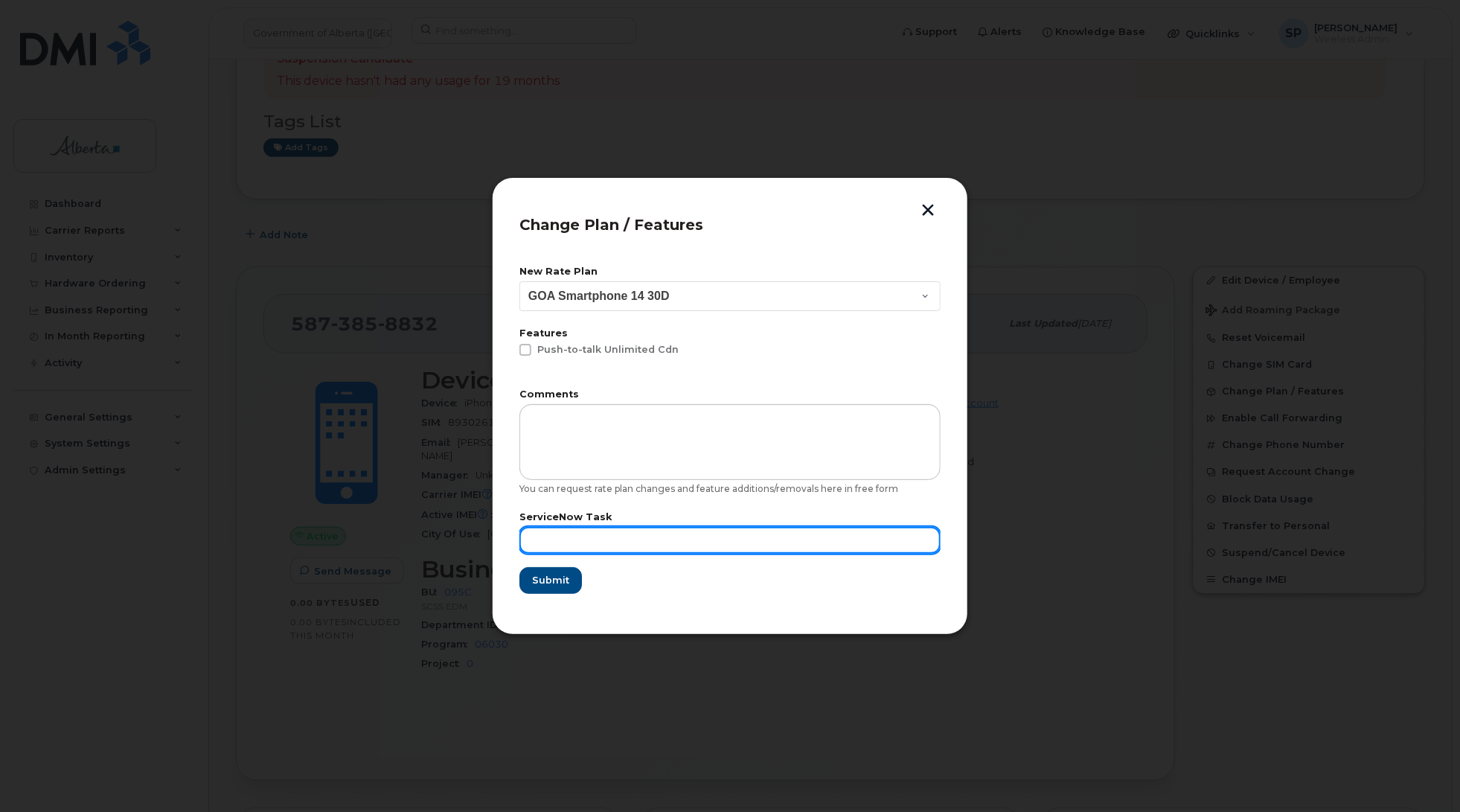
click at [579, 543] on input "text" at bounding box center [730, 540] width 421 height 27
type input "Repurpose"
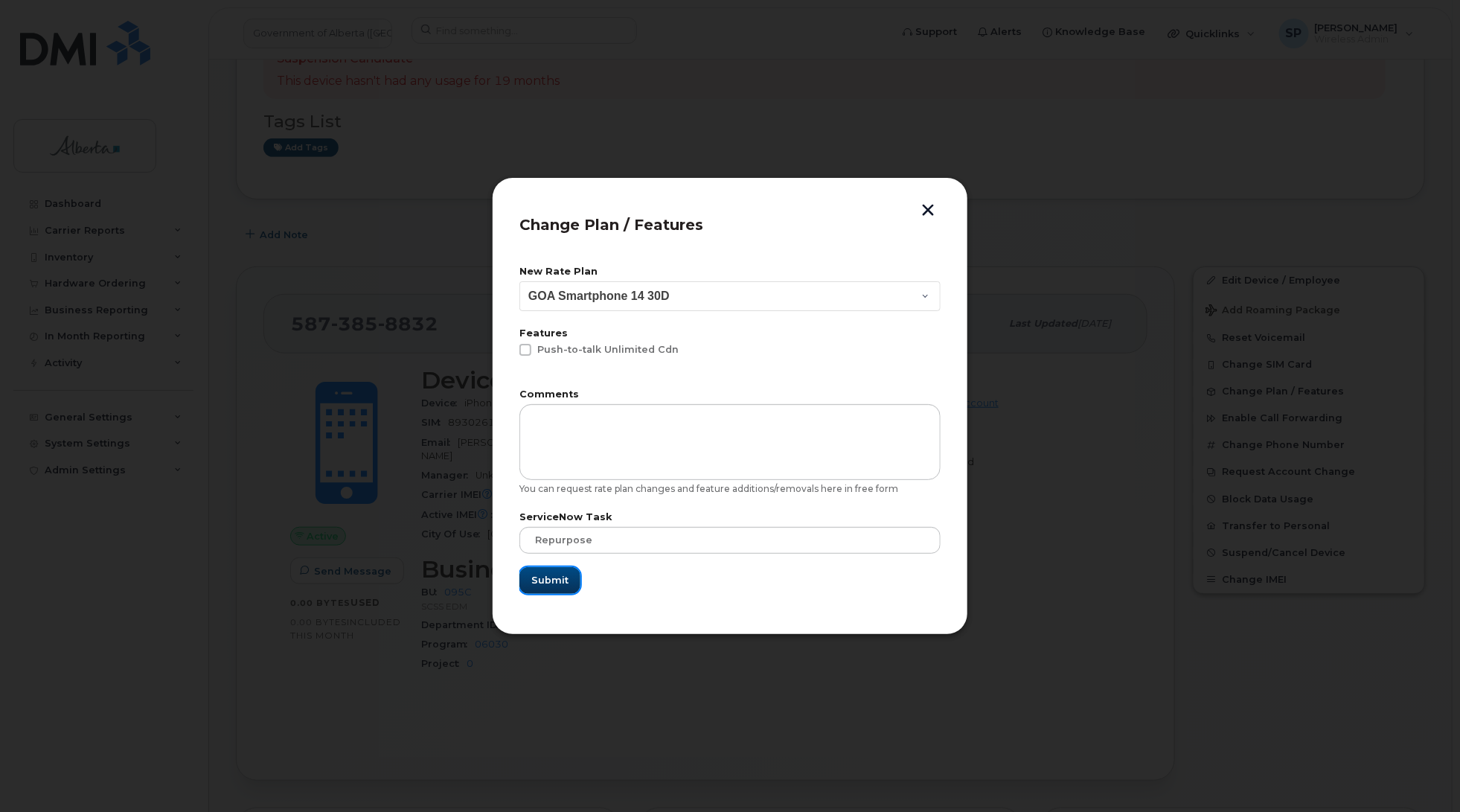
click at [549, 575] on span "Submit" at bounding box center [550, 580] width 37 height 14
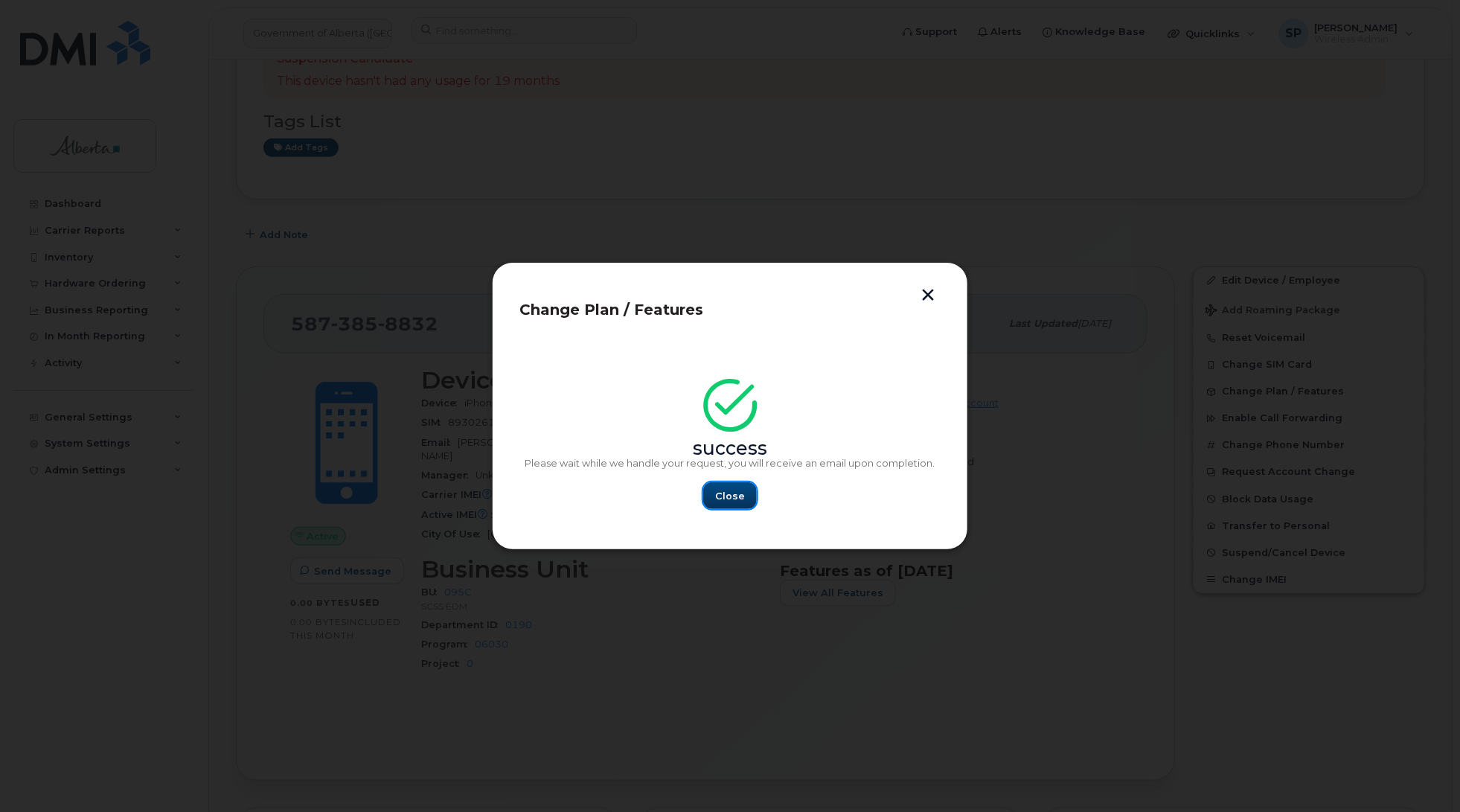
click at [730, 502] on span "Close" at bounding box center [730, 496] width 30 height 14
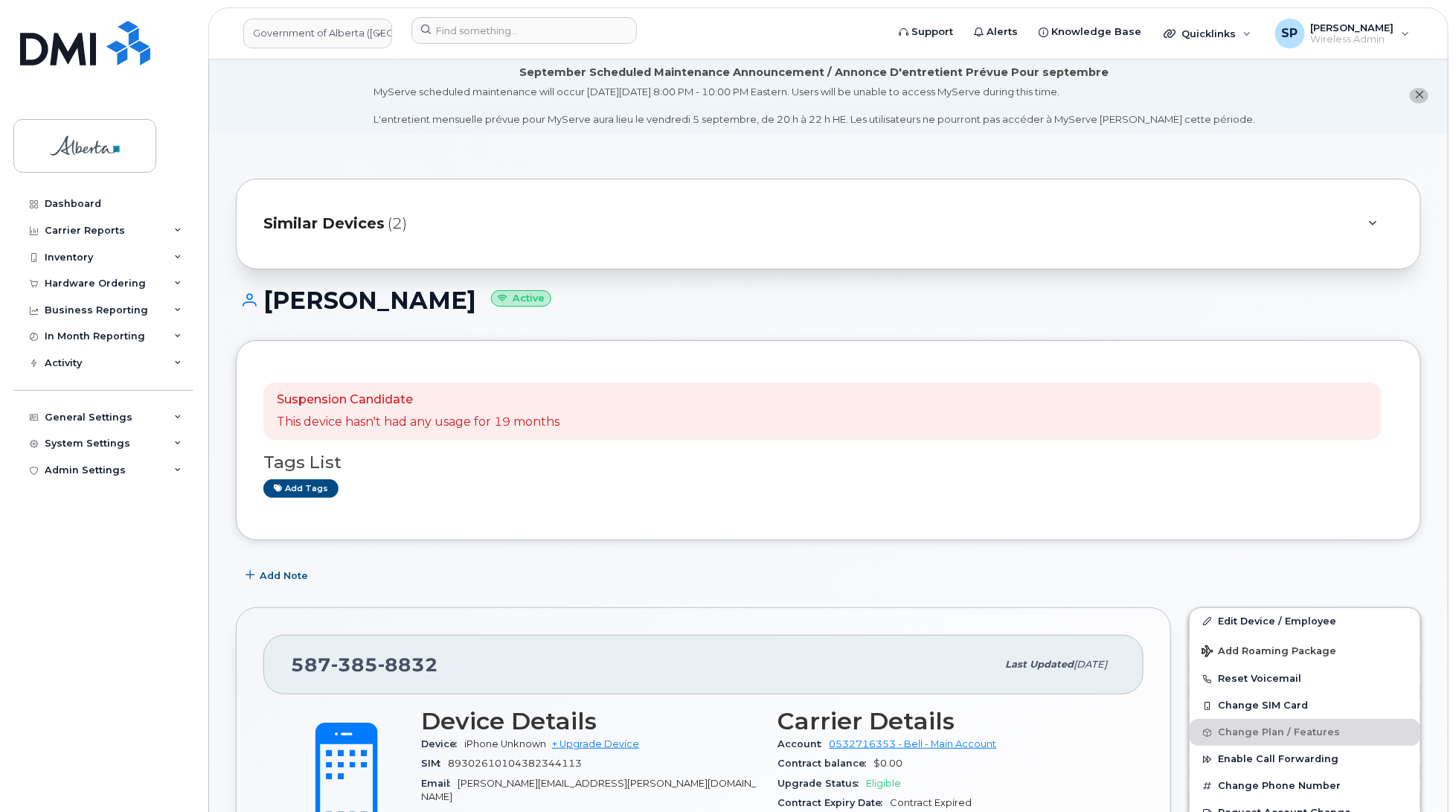
scroll to position [0, 0]
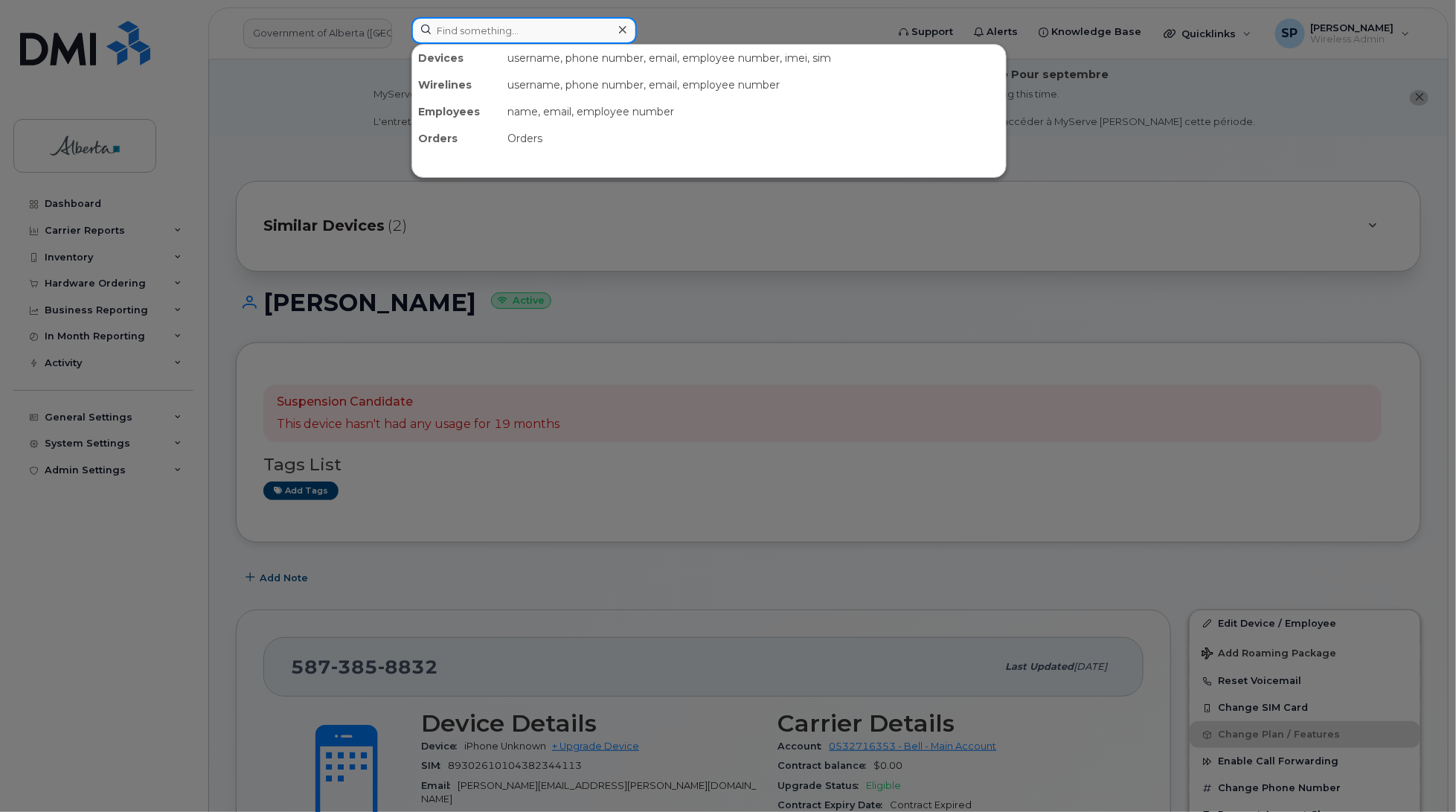
click at [466, 28] on input at bounding box center [524, 30] width 226 height 27
paste input "7802389651"
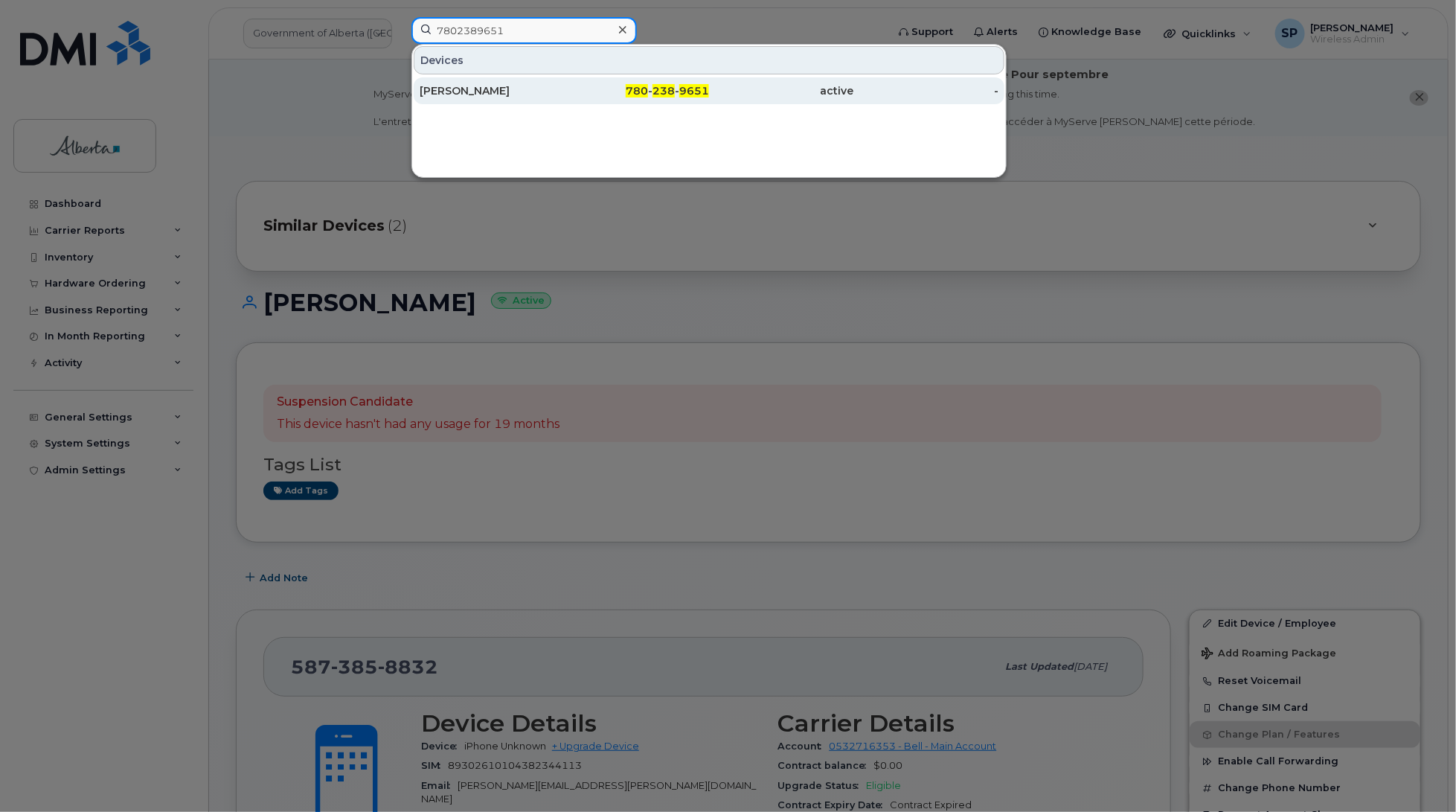
type input "7802389651"
click at [480, 93] on div "[PERSON_NAME]" at bounding box center [491, 91] width 145 height 15
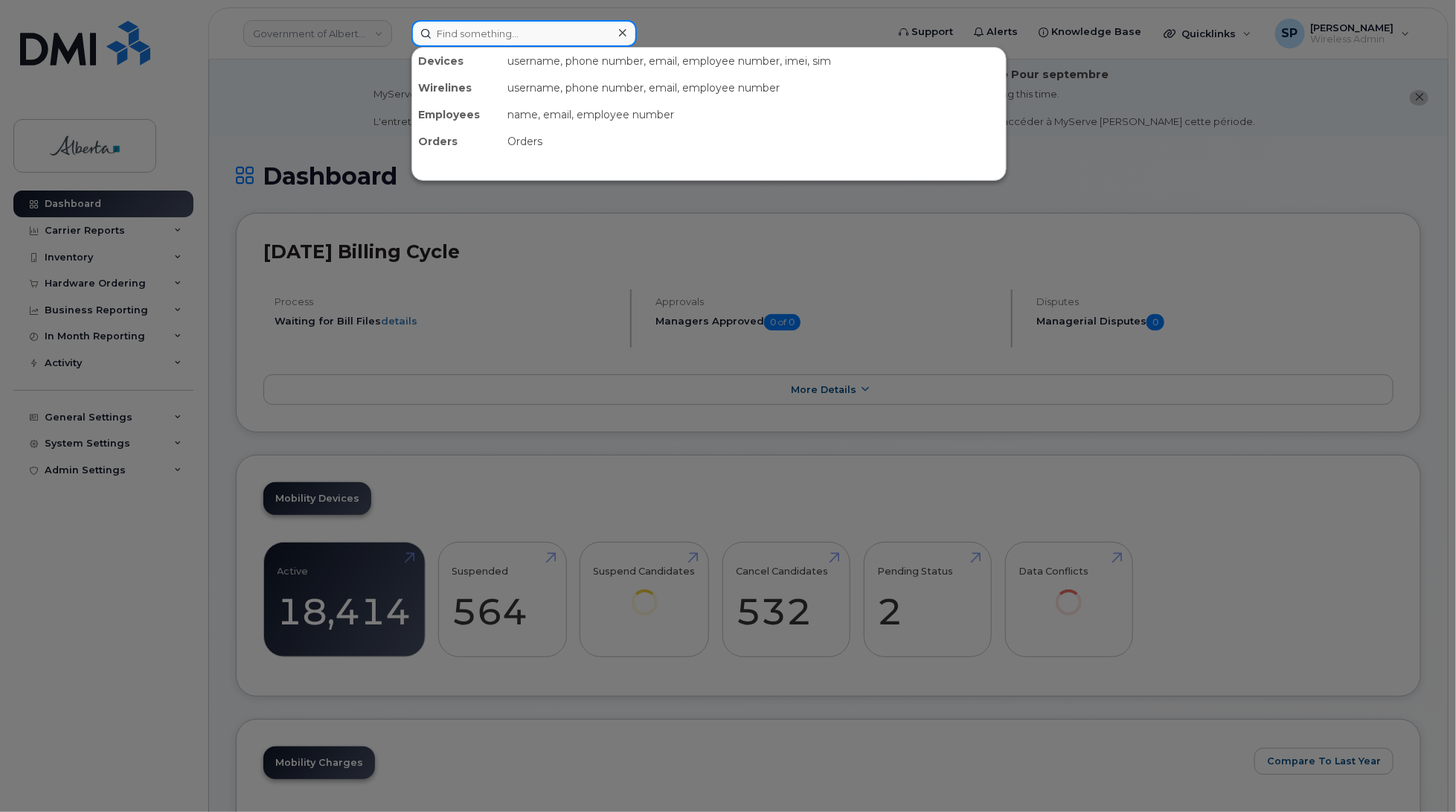
click at [540, 28] on input at bounding box center [524, 34] width 226 height 27
paste input "7802389651"
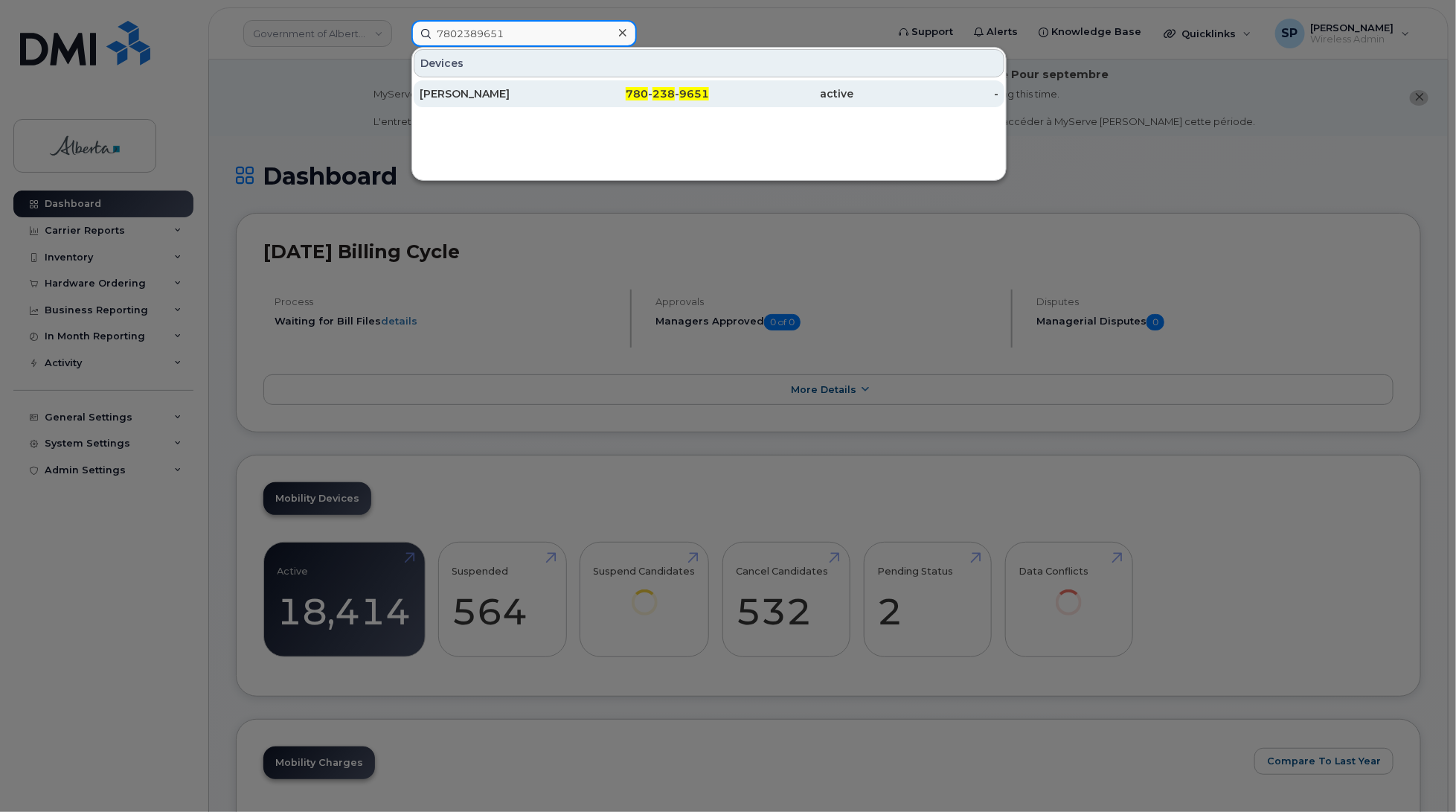
type input "7802389651"
click at [478, 91] on div "[PERSON_NAME]" at bounding box center [491, 93] width 145 height 15
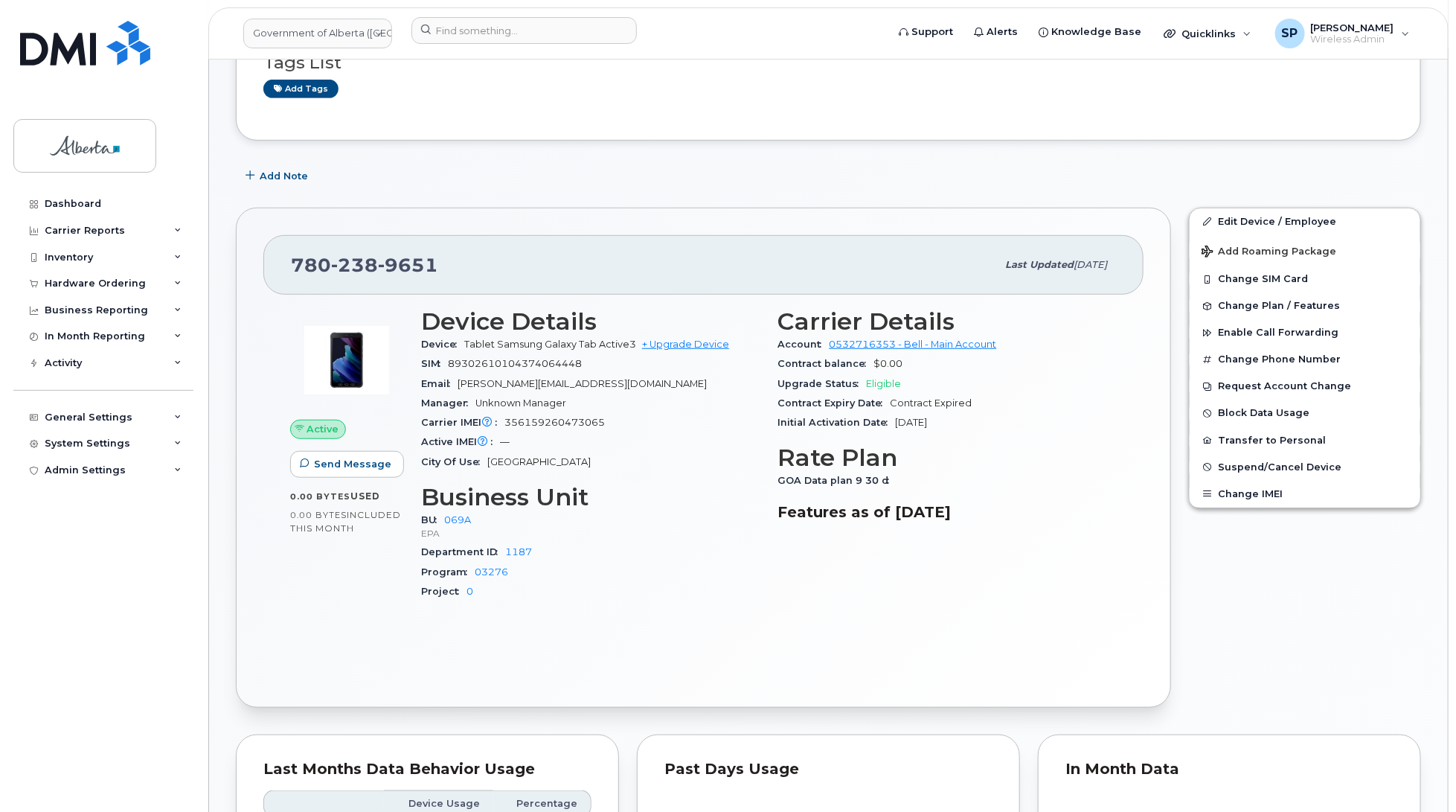
scroll to position [405, 0]
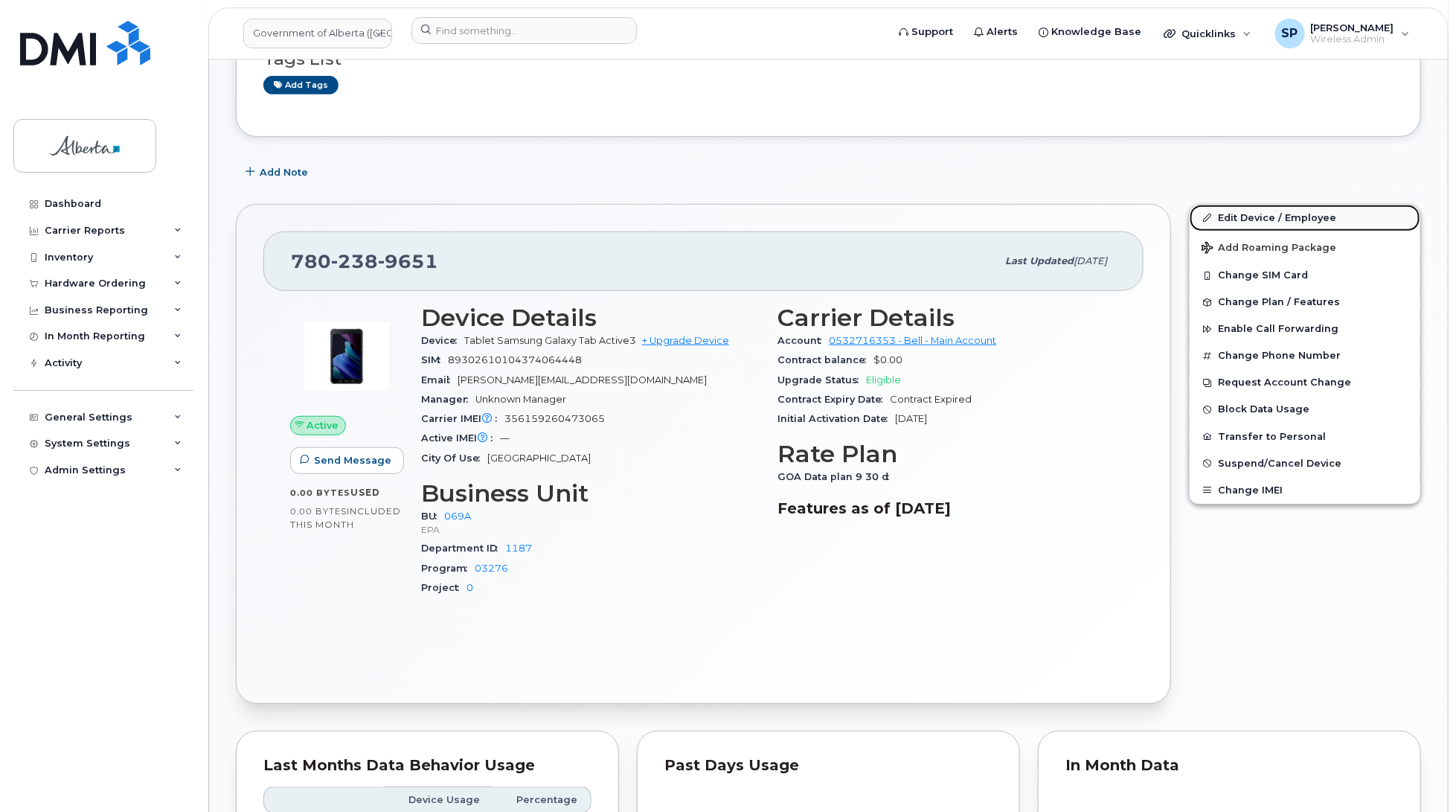
click at [1278, 218] on link "Edit Device / Employee" at bounding box center [1305, 218] width 231 height 27
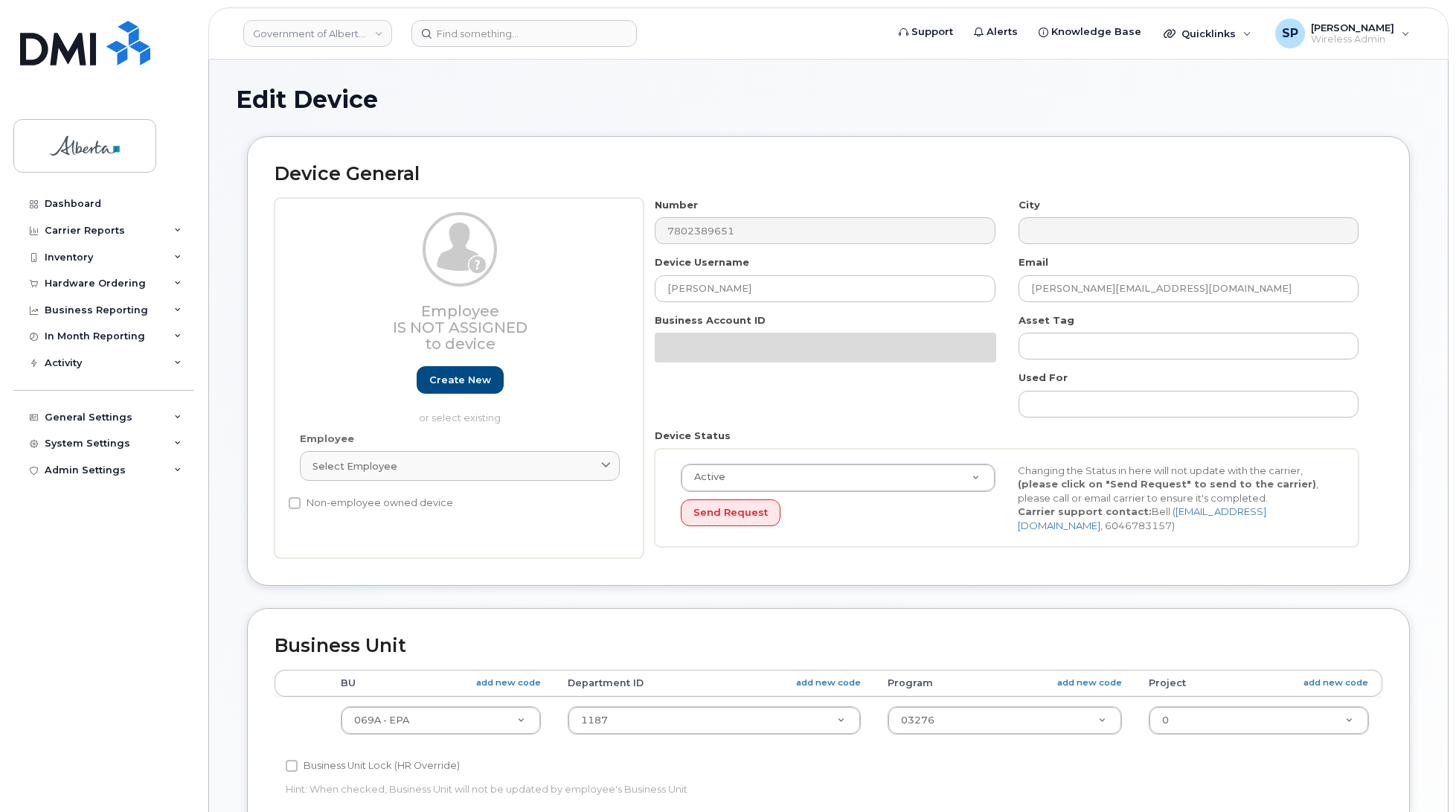
select select "4120331"
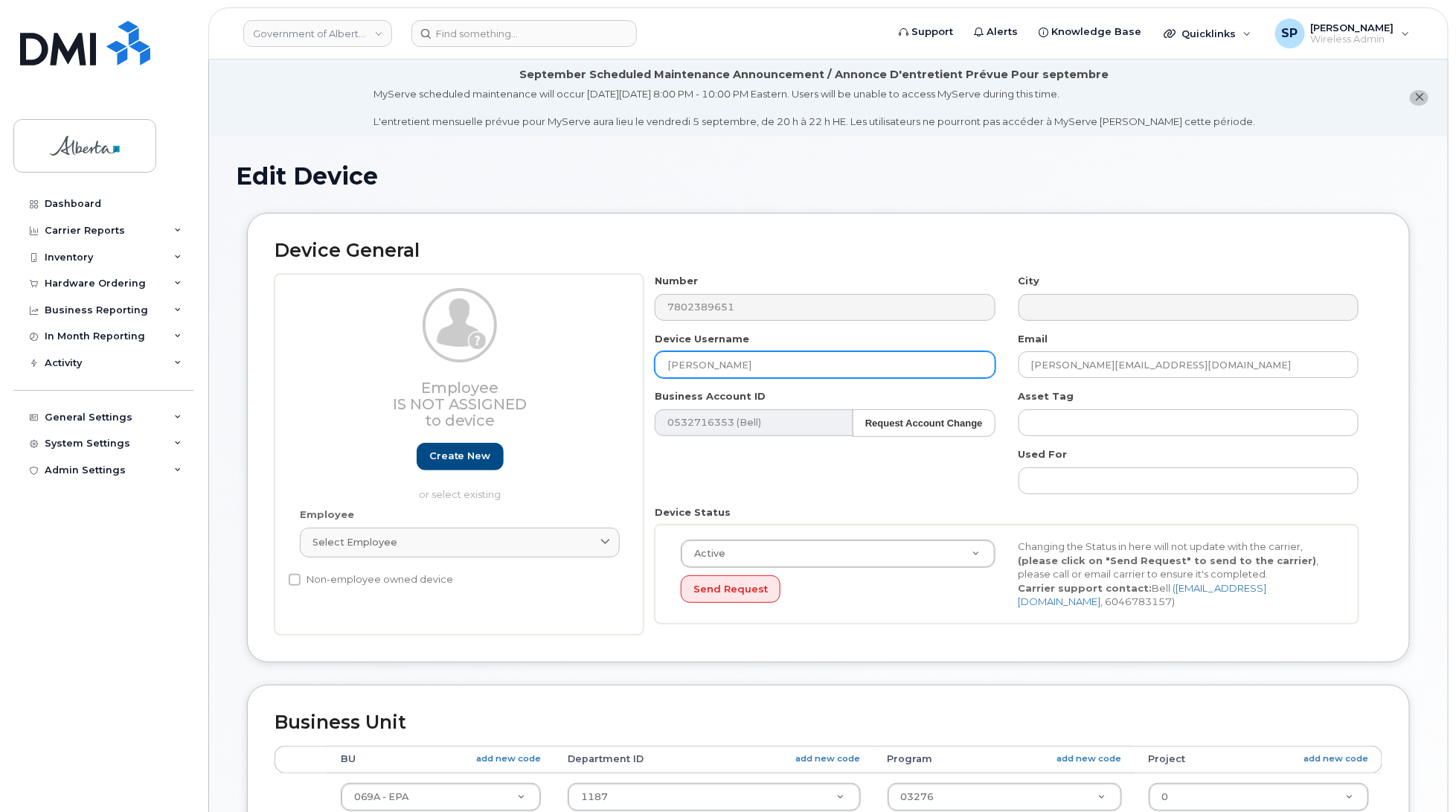
drag, startPoint x: 750, startPoint y: 362, endPoint x: 545, endPoint y: 376, distance: 205.5
click at [539, 381] on div "Employee Is not assigned to device Create new or select existing Employee Selec…" at bounding box center [828, 454] width 1108 height 361
paste input "[PERSON_NAME]"
type input "[PERSON_NAME]"
drag, startPoint x: 1170, startPoint y: 362, endPoint x: 968, endPoint y: 352, distance: 202.2
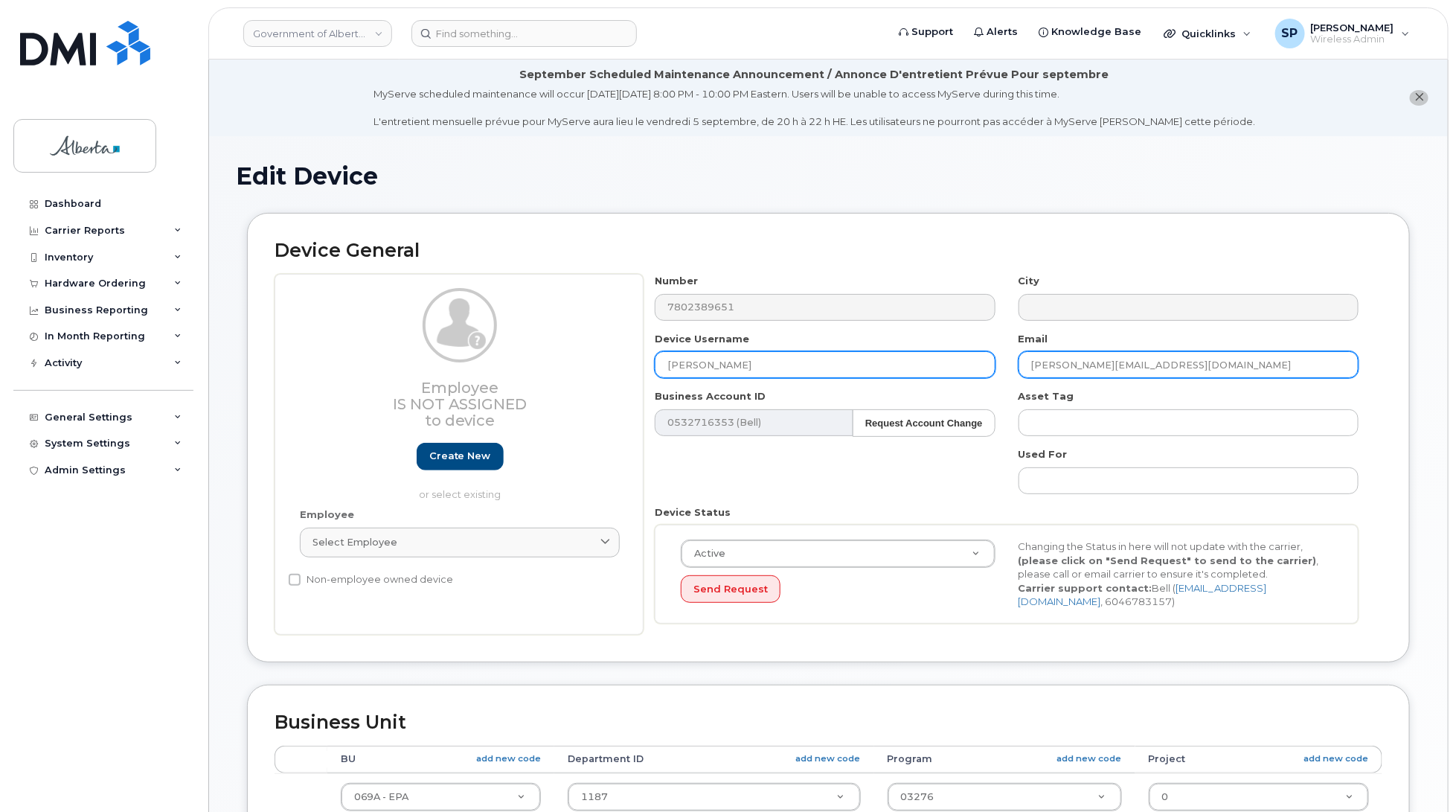
click at [968, 352] on div "Number 7802389651 City Device Username Stephen Quinton Email lisa.vanpopta@gov.…" at bounding box center [1006, 454] width 727 height 361
paste input "Stephen.Quinton"
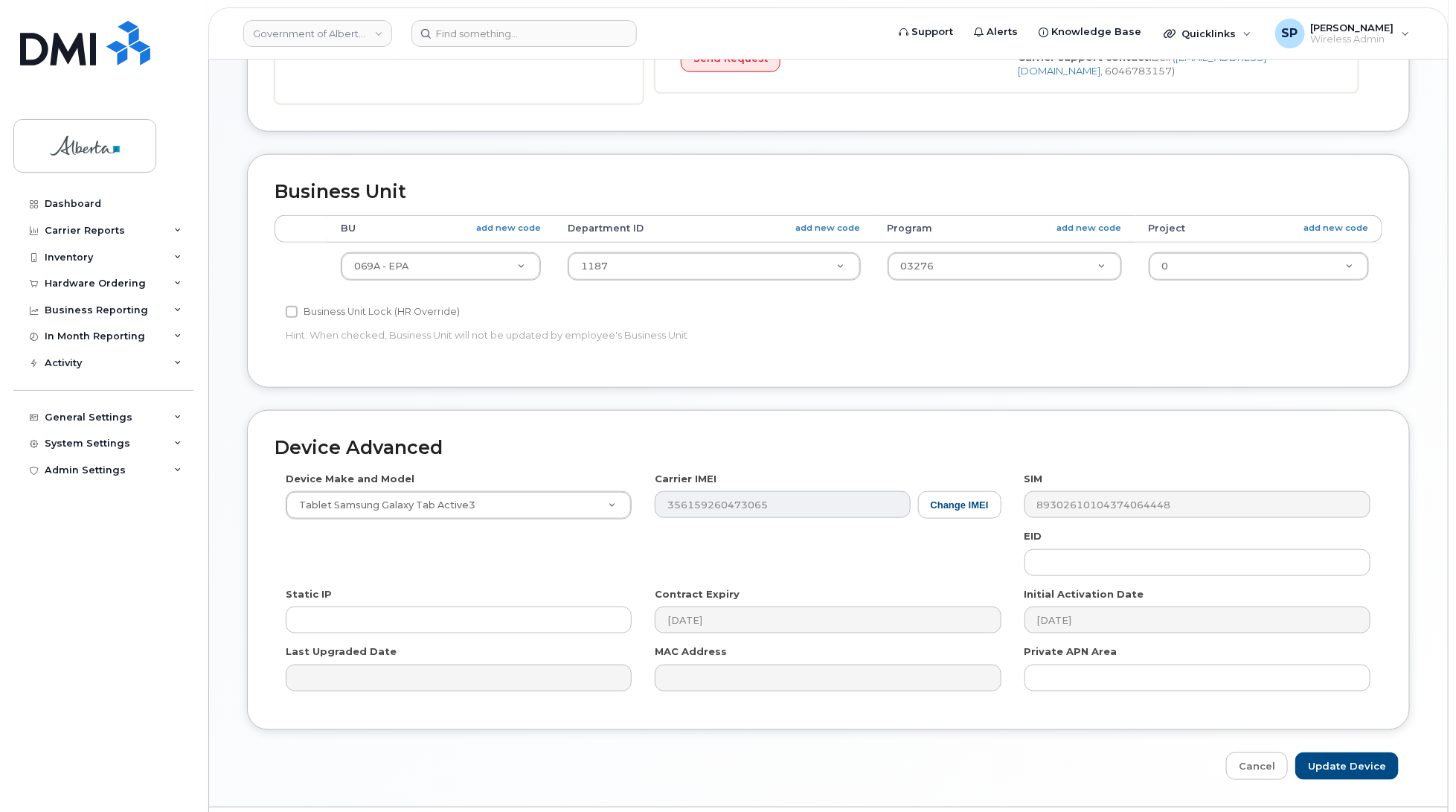
scroll to position [552, 0]
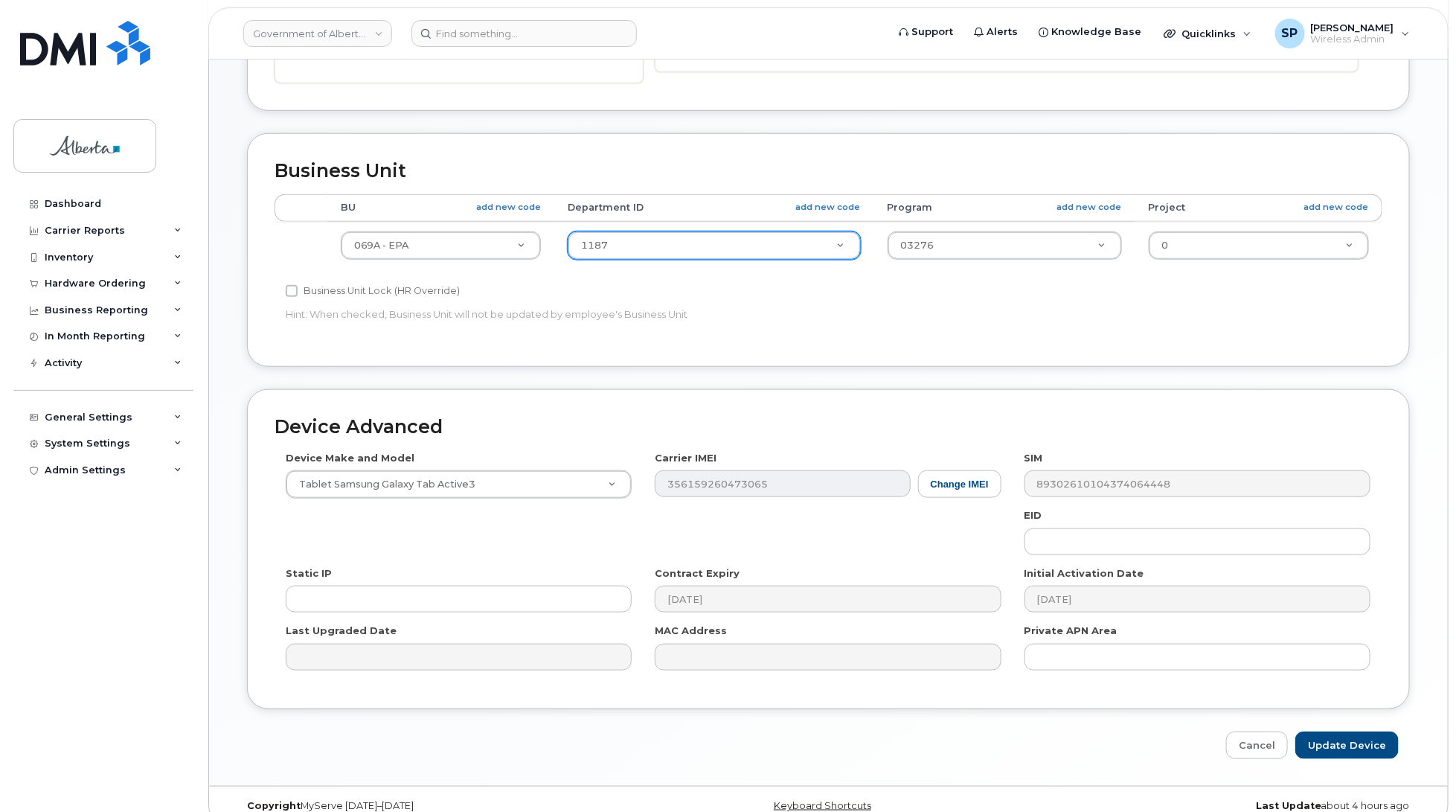
type input "[PERSON_NAME][EMAIL_ADDRESS][PERSON_NAME][DOMAIN_NAME]"
click at [642, 284] on input "text" at bounding box center [720, 282] width 260 height 21
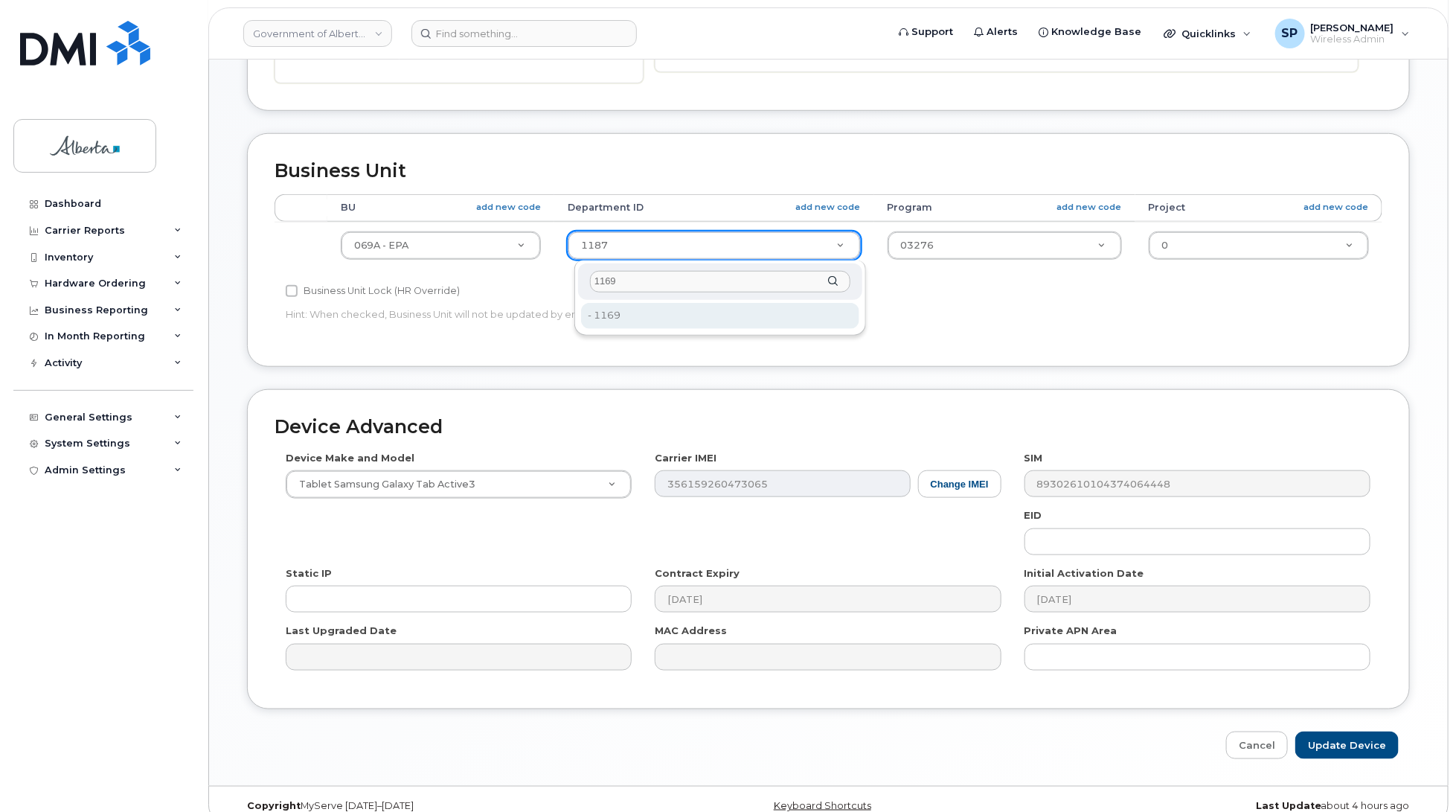
type input "1169"
type input "4751951"
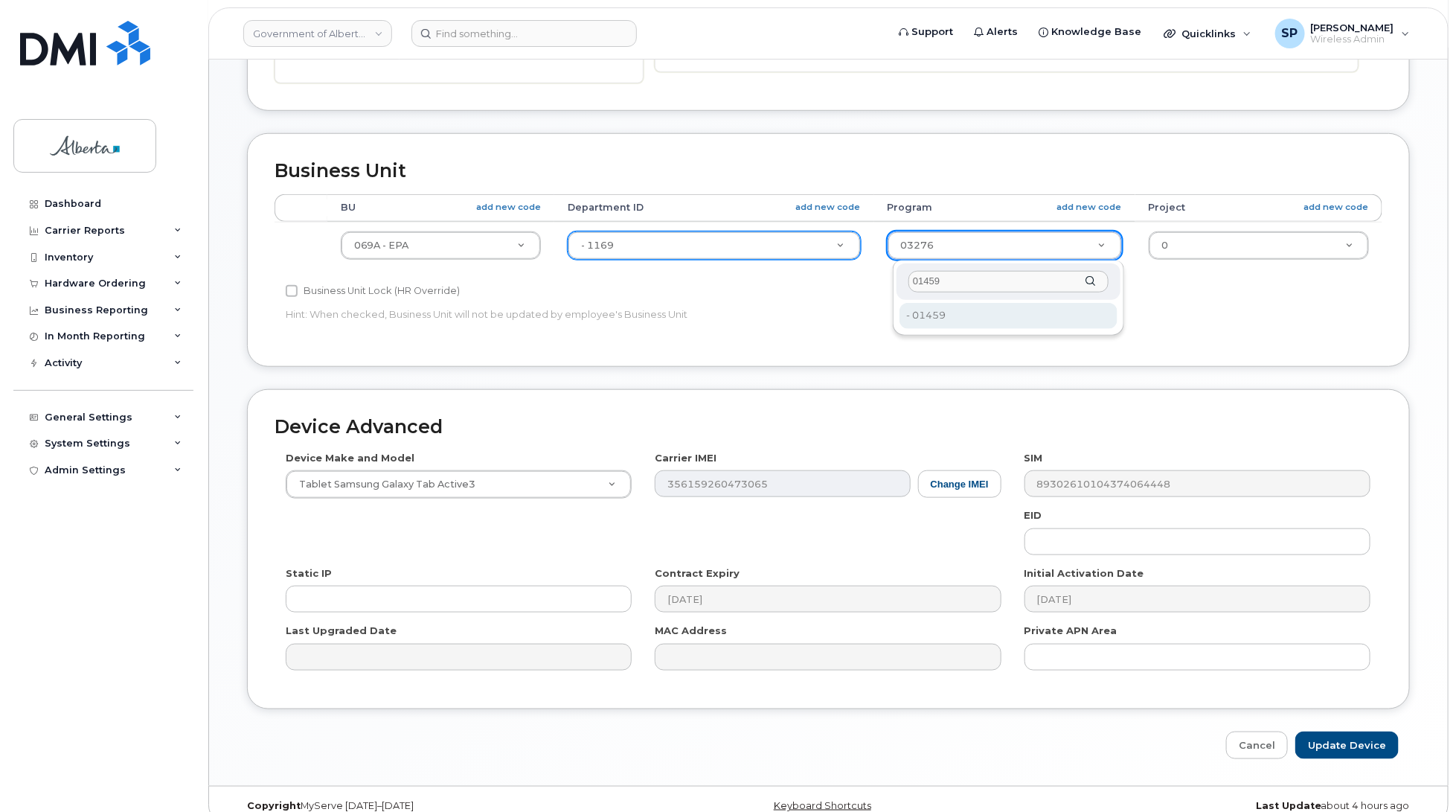
type input "01459"
type input "4753181"
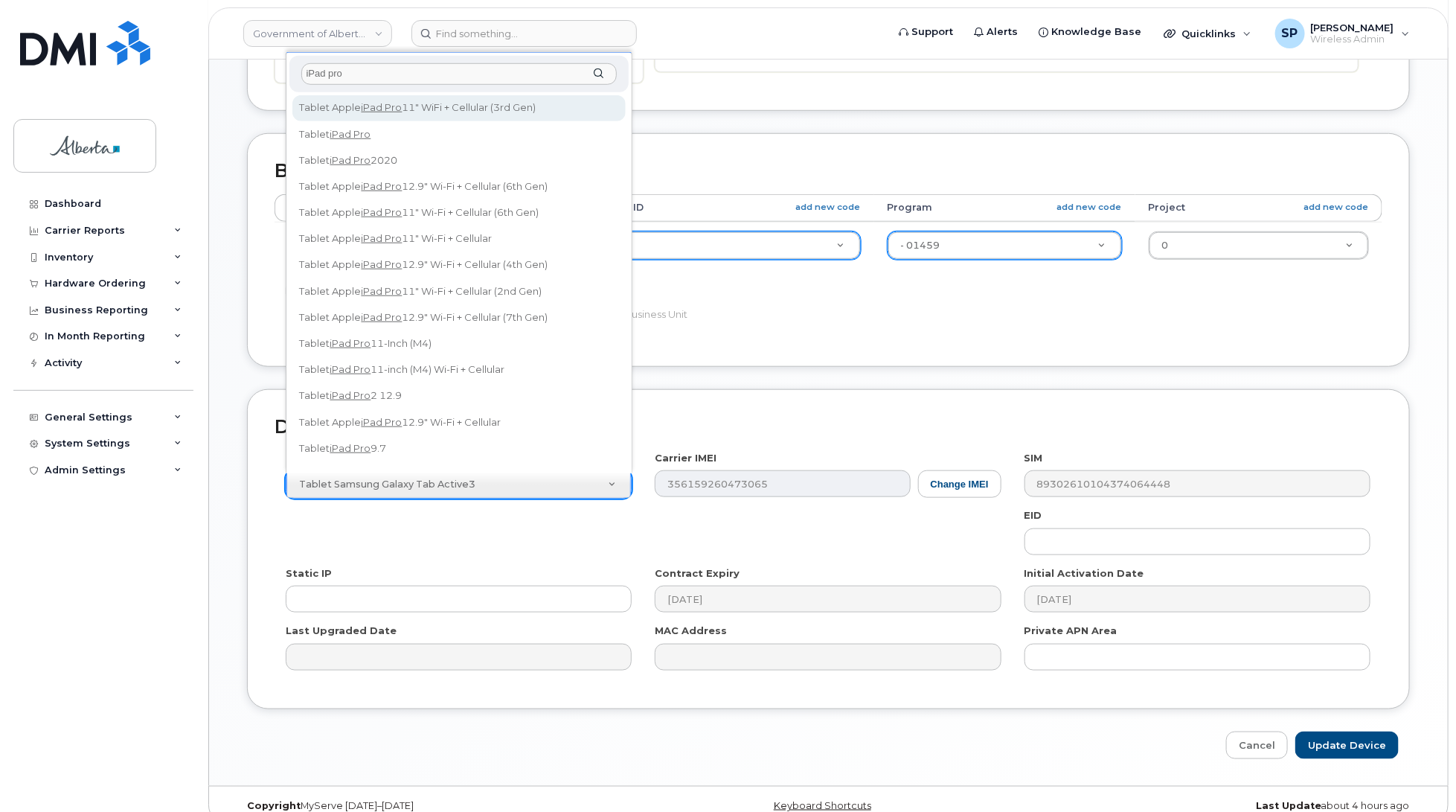
drag, startPoint x: 377, startPoint y: 71, endPoint x: 290, endPoint y: 78, distance: 87.3
click at [291, 80] on div "iPad pro" at bounding box center [458, 74] width 338 height 36
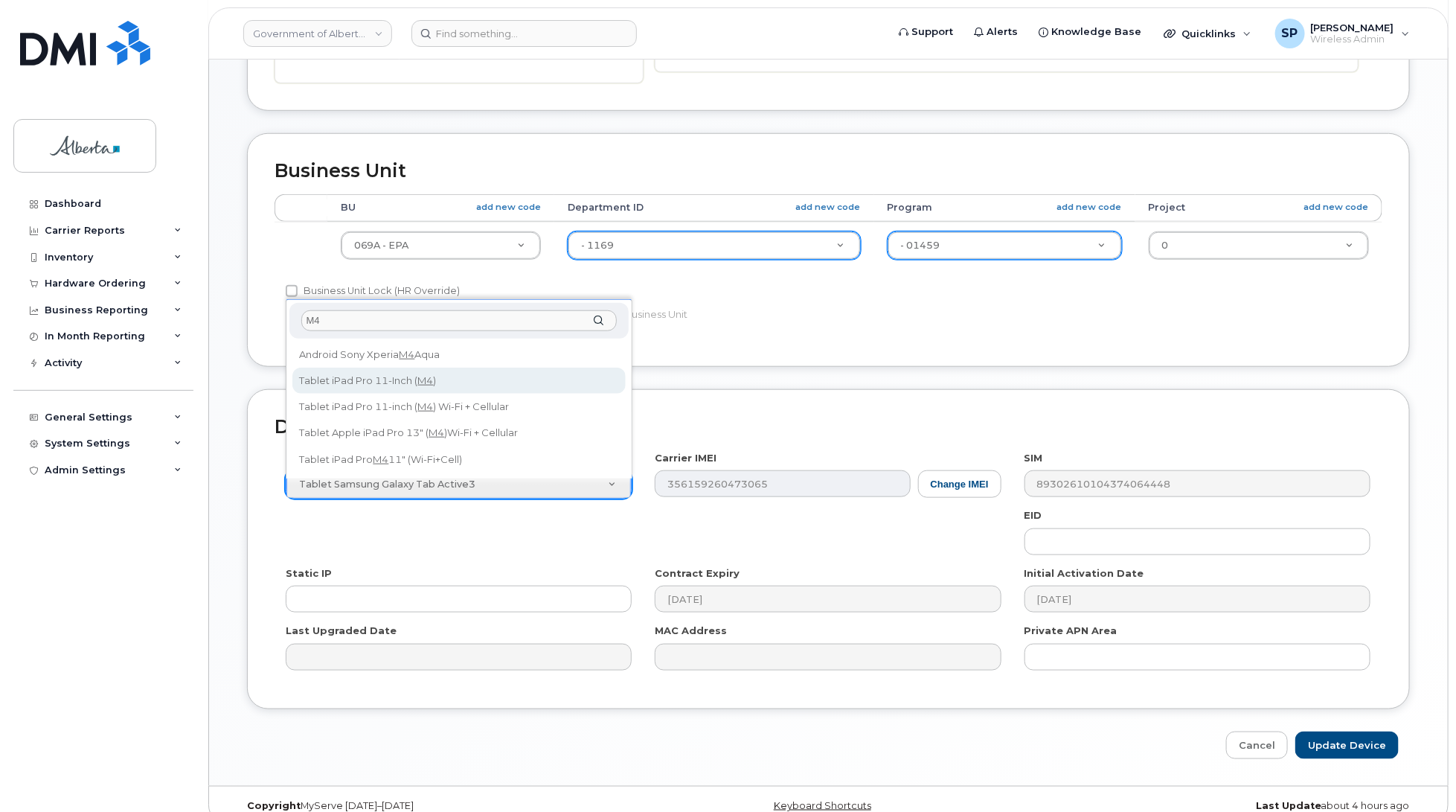
type input "M4"
select select "3191"
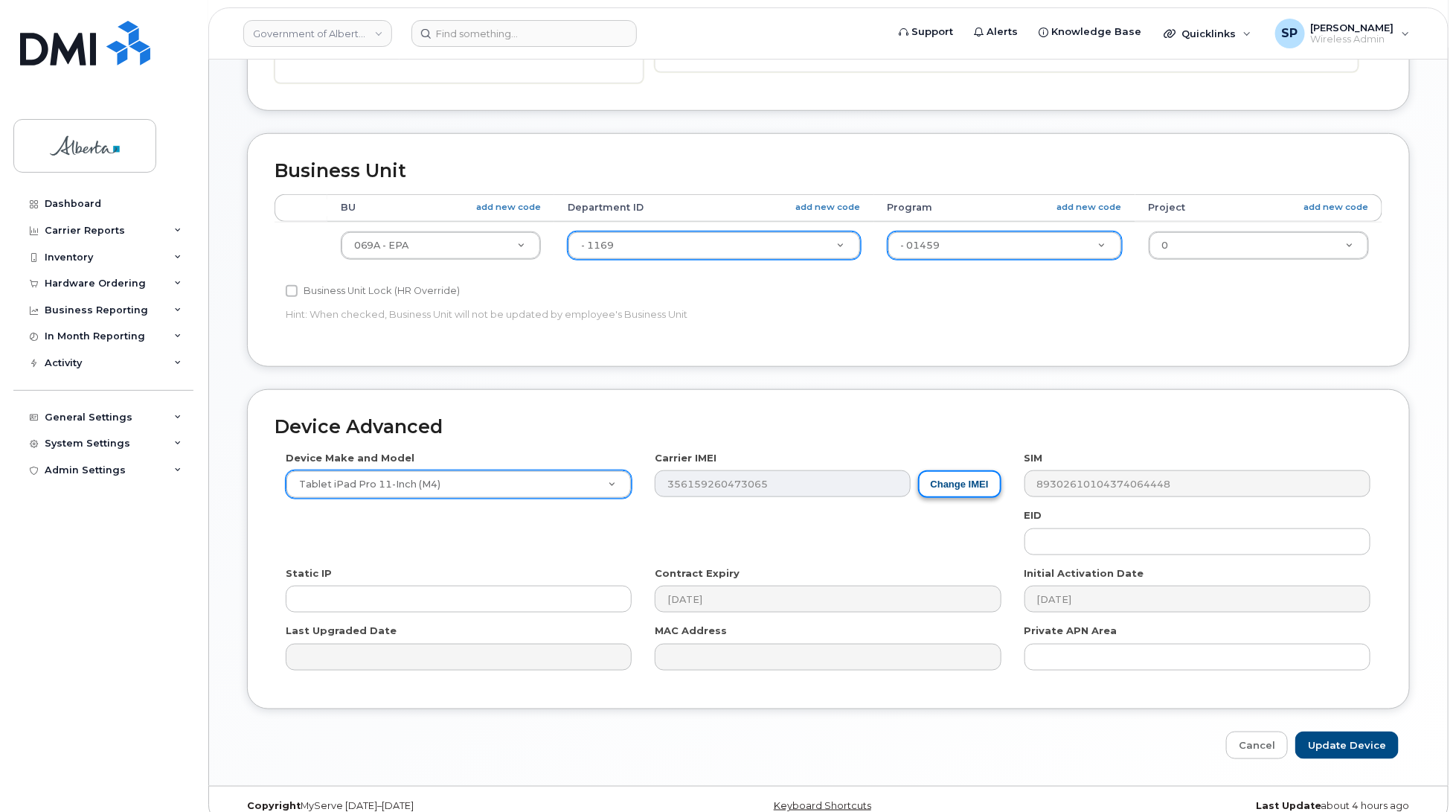
click at [972, 493] on button "Change IMEI" at bounding box center [960, 483] width 84 height 28
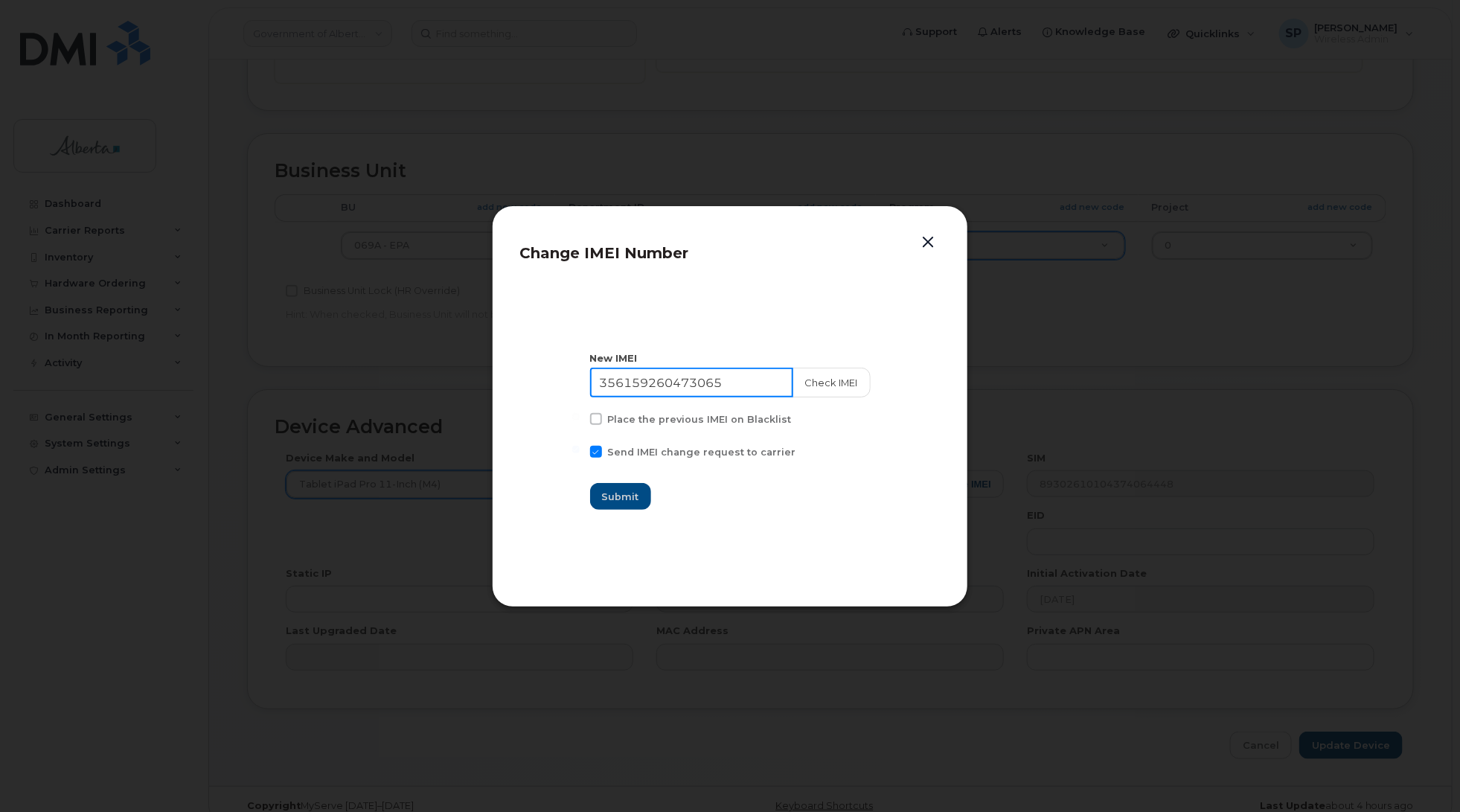
drag, startPoint x: 730, startPoint y: 384, endPoint x: 518, endPoint y: 379, distance: 212.1
click at [518, 379] on div "Change IMEI Number New IMEI 356159260473065 Check IMEI Place the previous IMEI …" at bounding box center [730, 406] width 476 height 402
paste input "2628750022172"
type input "352628750022172"
click at [841, 381] on button "Check IMEI" at bounding box center [831, 383] width 78 height 30
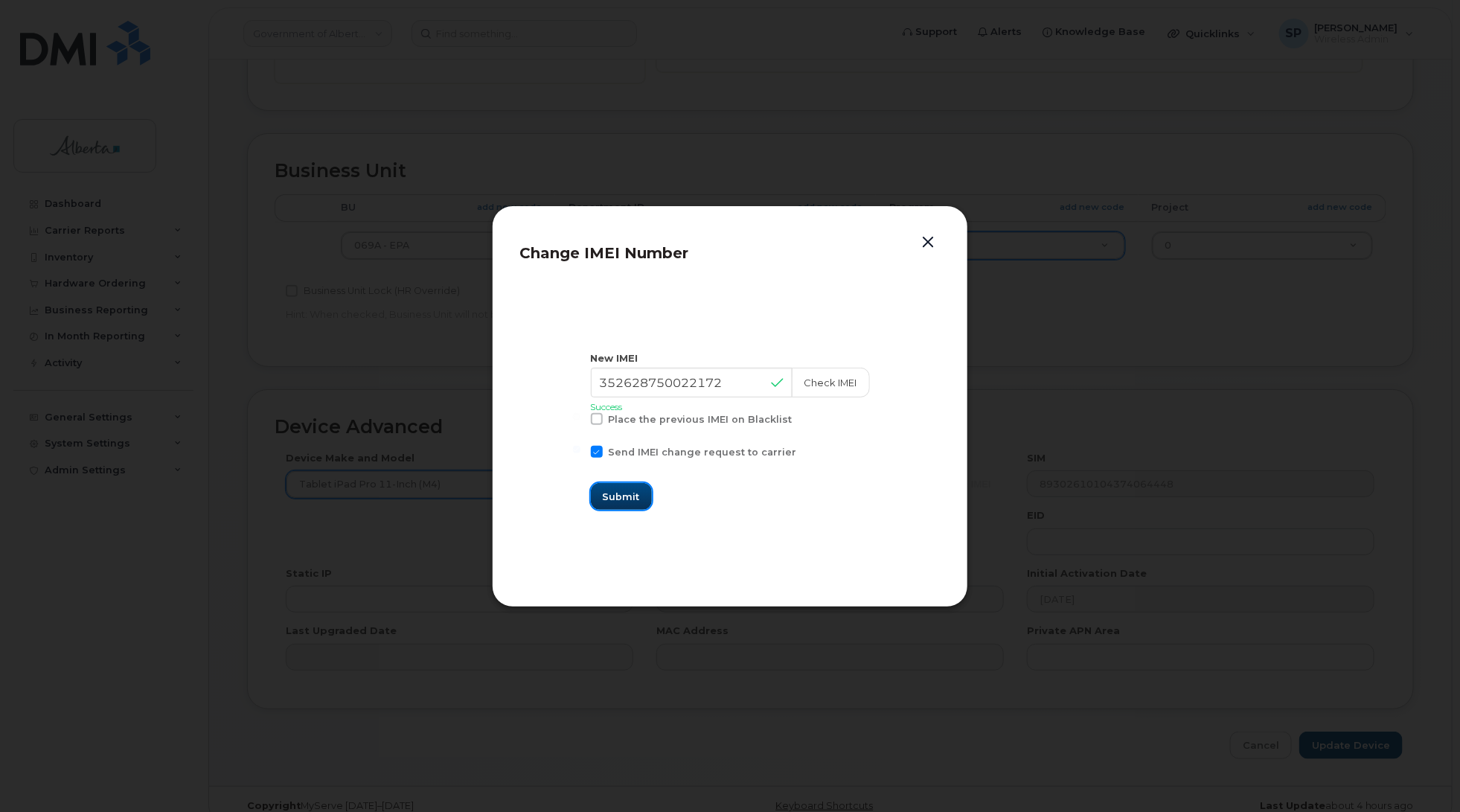
click at [638, 496] on span "Submit" at bounding box center [621, 497] width 37 height 14
type input "352628750022172"
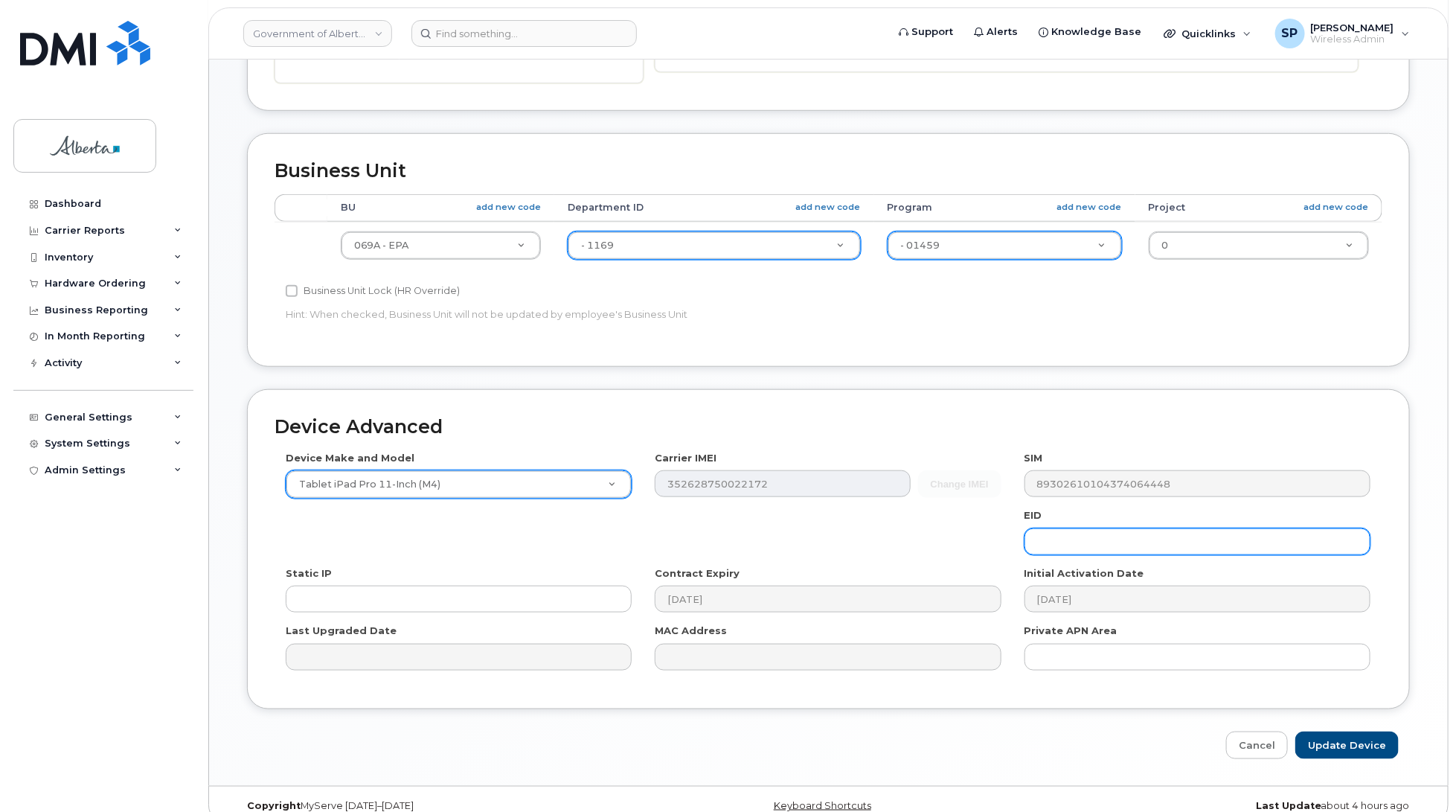
click at [1088, 541] on input "text" at bounding box center [1197, 542] width 346 height 27
paste input "89049032007308888700194471117711"
type input "89049032007308888700194471117711"
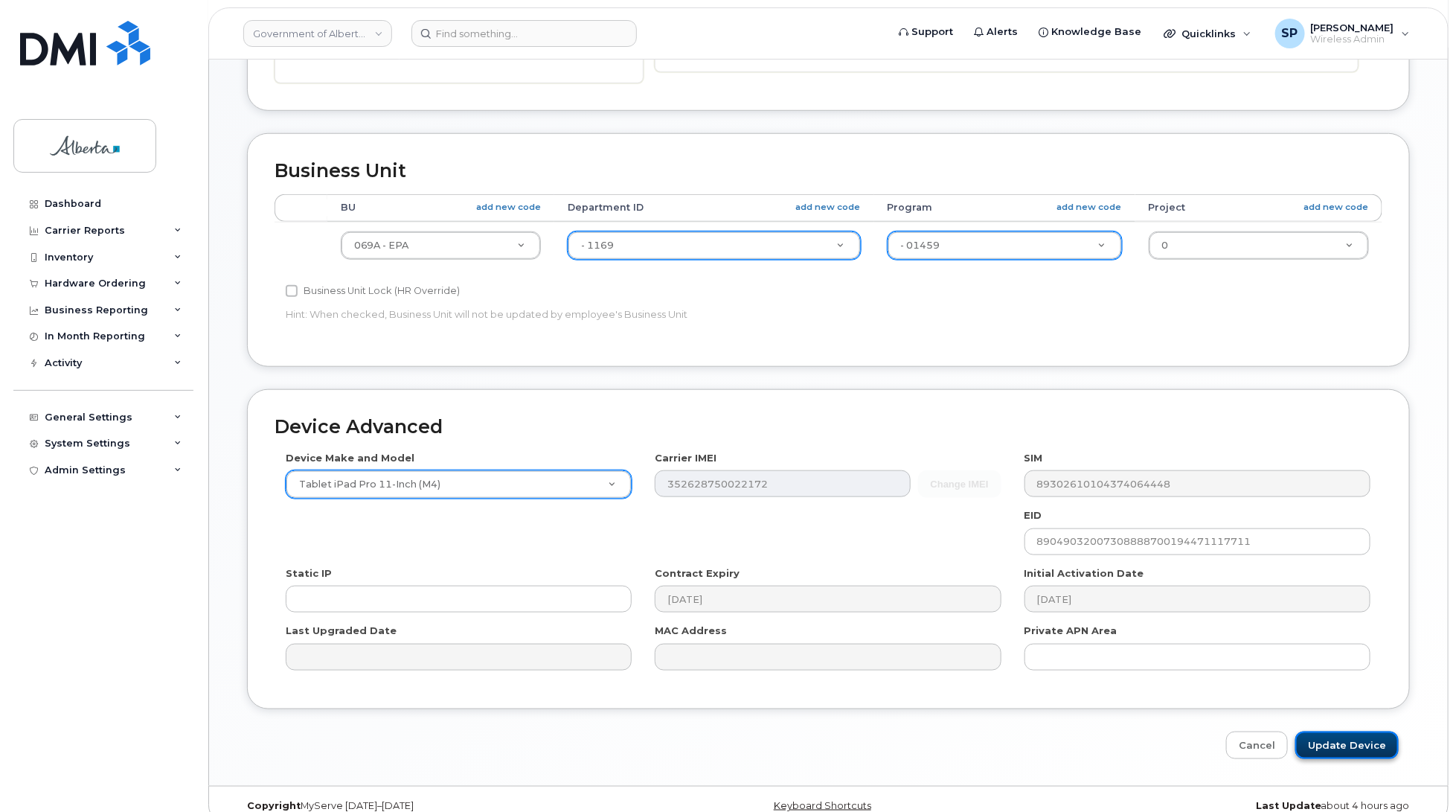
click at [1345, 748] on input "Update Device" at bounding box center [1347, 744] width 103 height 28
type input "Saving..."
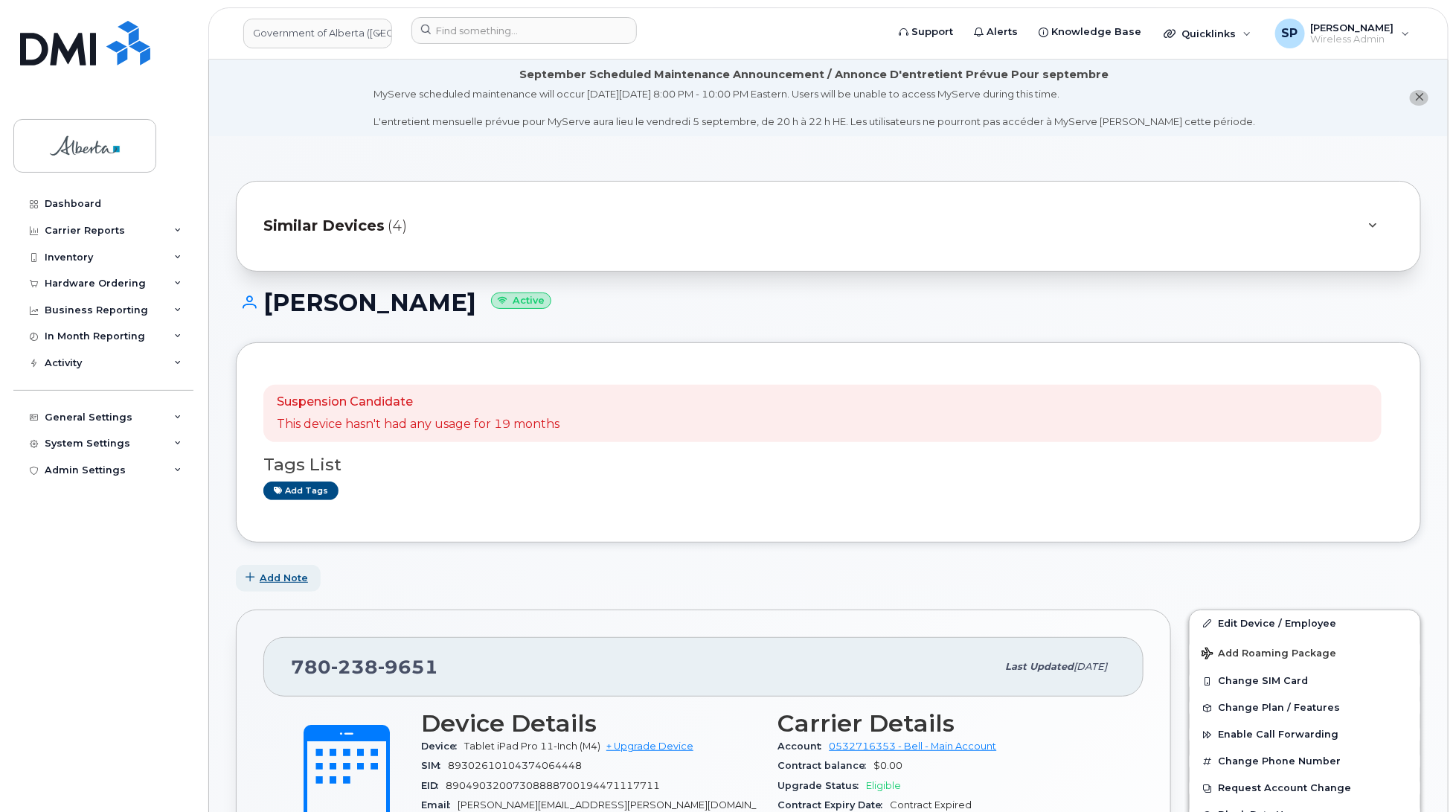
click at [277, 577] on span "Add Note" at bounding box center [283, 577] width 48 height 14
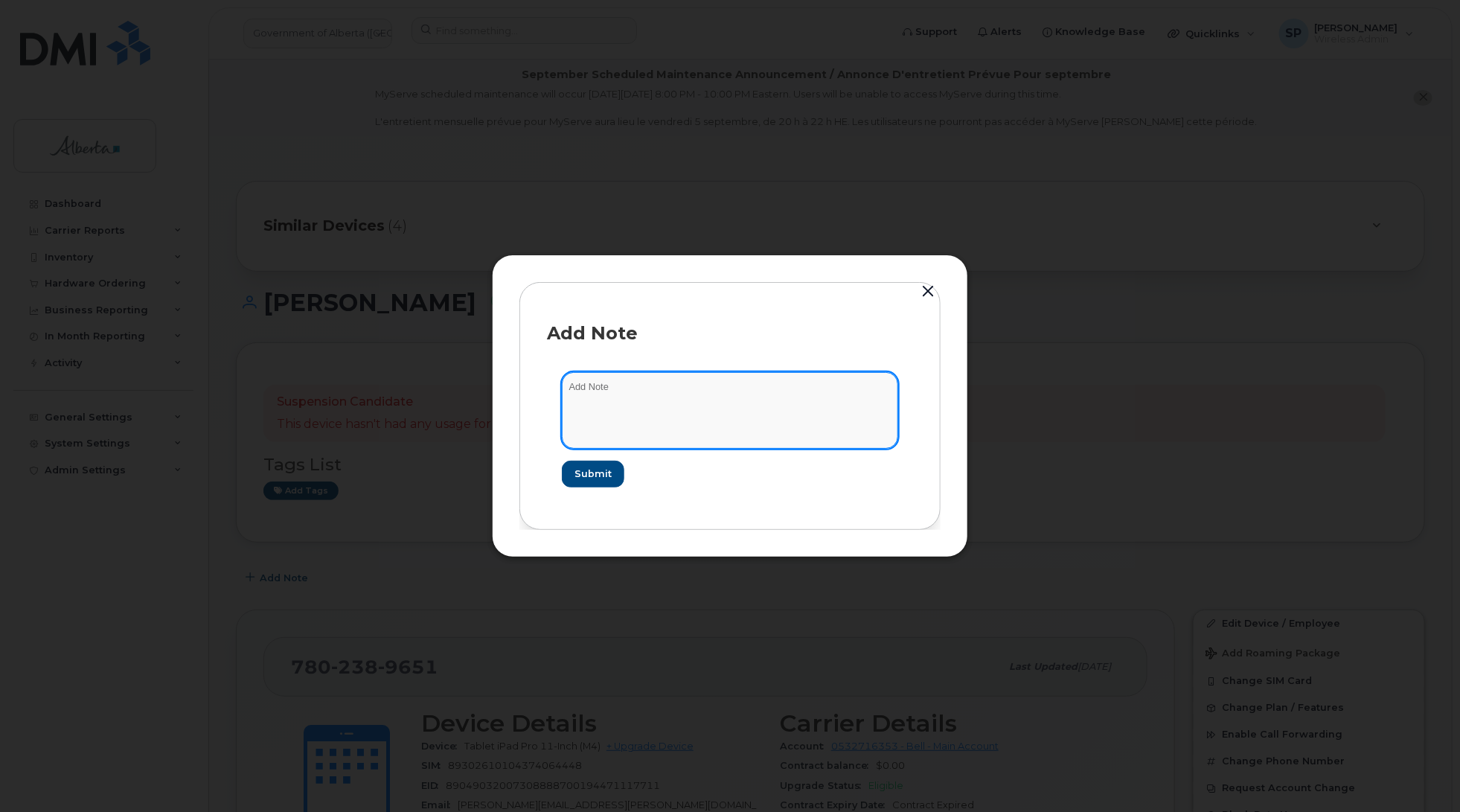
click at [650, 408] on textarea at bounding box center [730, 410] width 337 height 76
paste textarea "SCTASK0842005 7802389651 DO NOT DELETE - BEING REASSIGNED to [PERSON_NAME]. Pre…"
type textarea "SCTASK0842005 7802389651 DO NOT DELETE - BEING REASSIGNED to [PERSON_NAME]. Pre…"
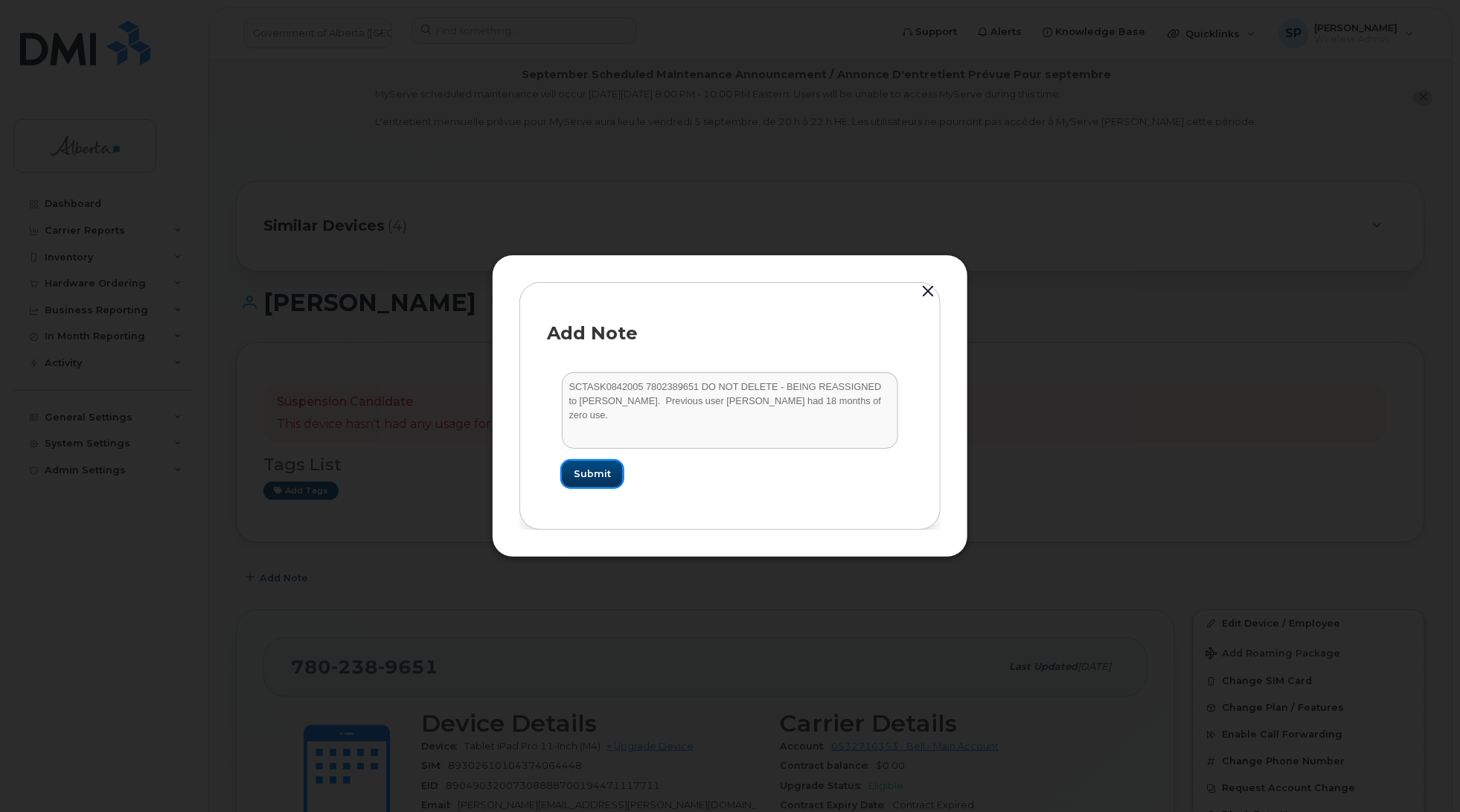
click at [588, 476] on span "Submit" at bounding box center [593, 474] width 37 height 14
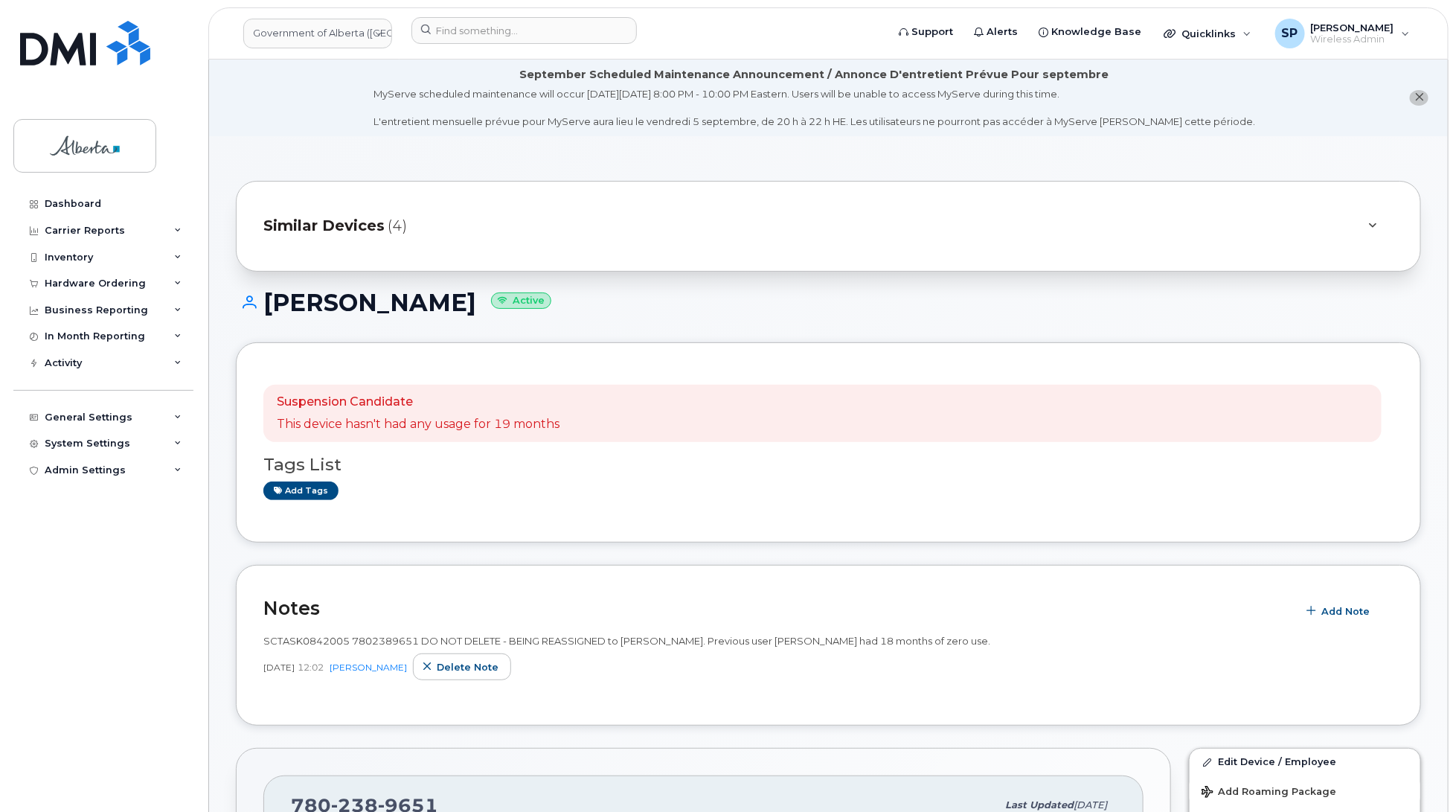
click at [608, 296] on h1 "[PERSON_NAME] Active" at bounding box center [828, 302] width 1185 height 26
